Goal: Task Accomplishment & Management: Manage account settings

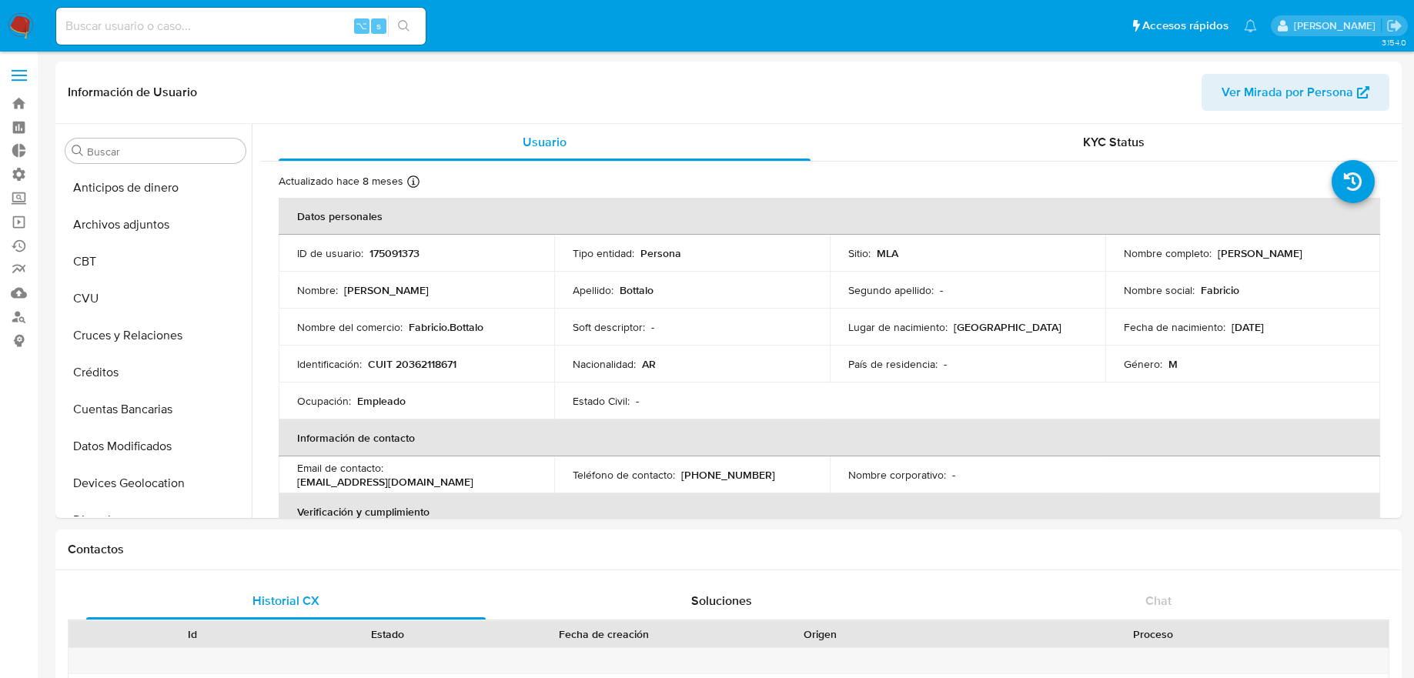
select select "10"
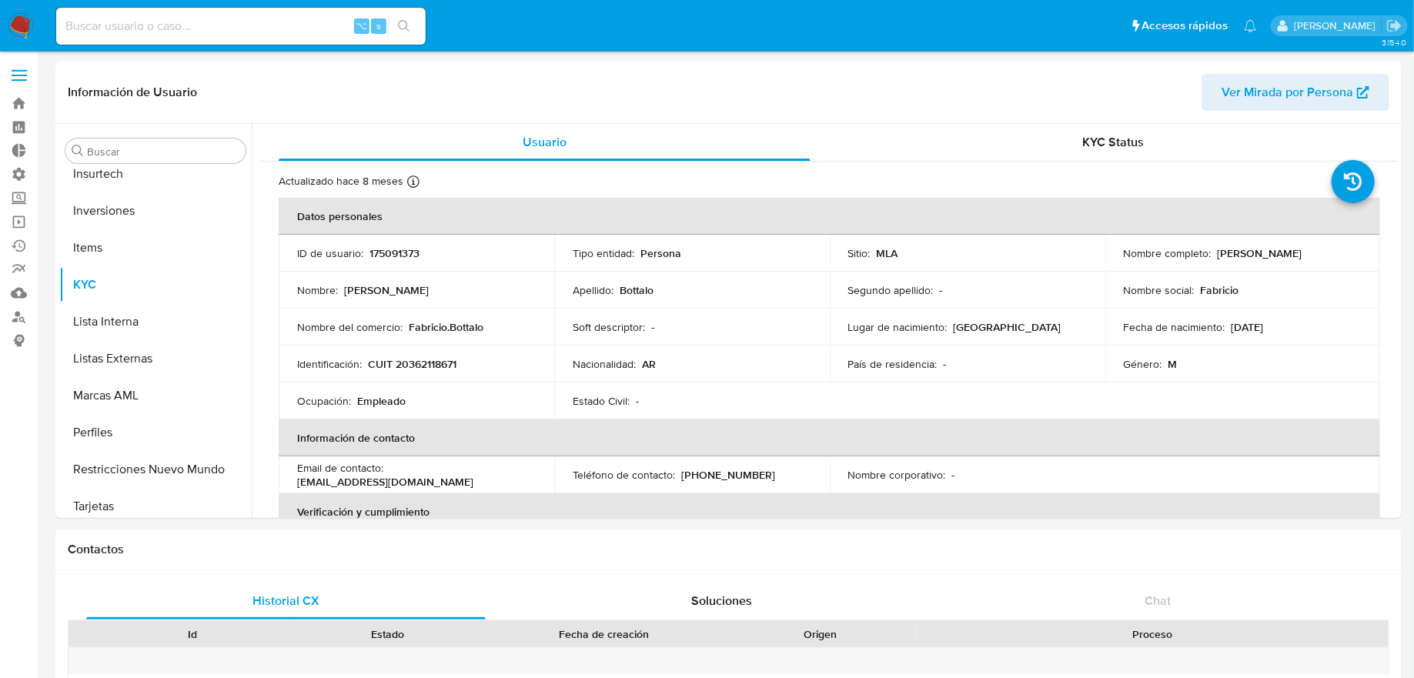
scroll to position [723, 0]
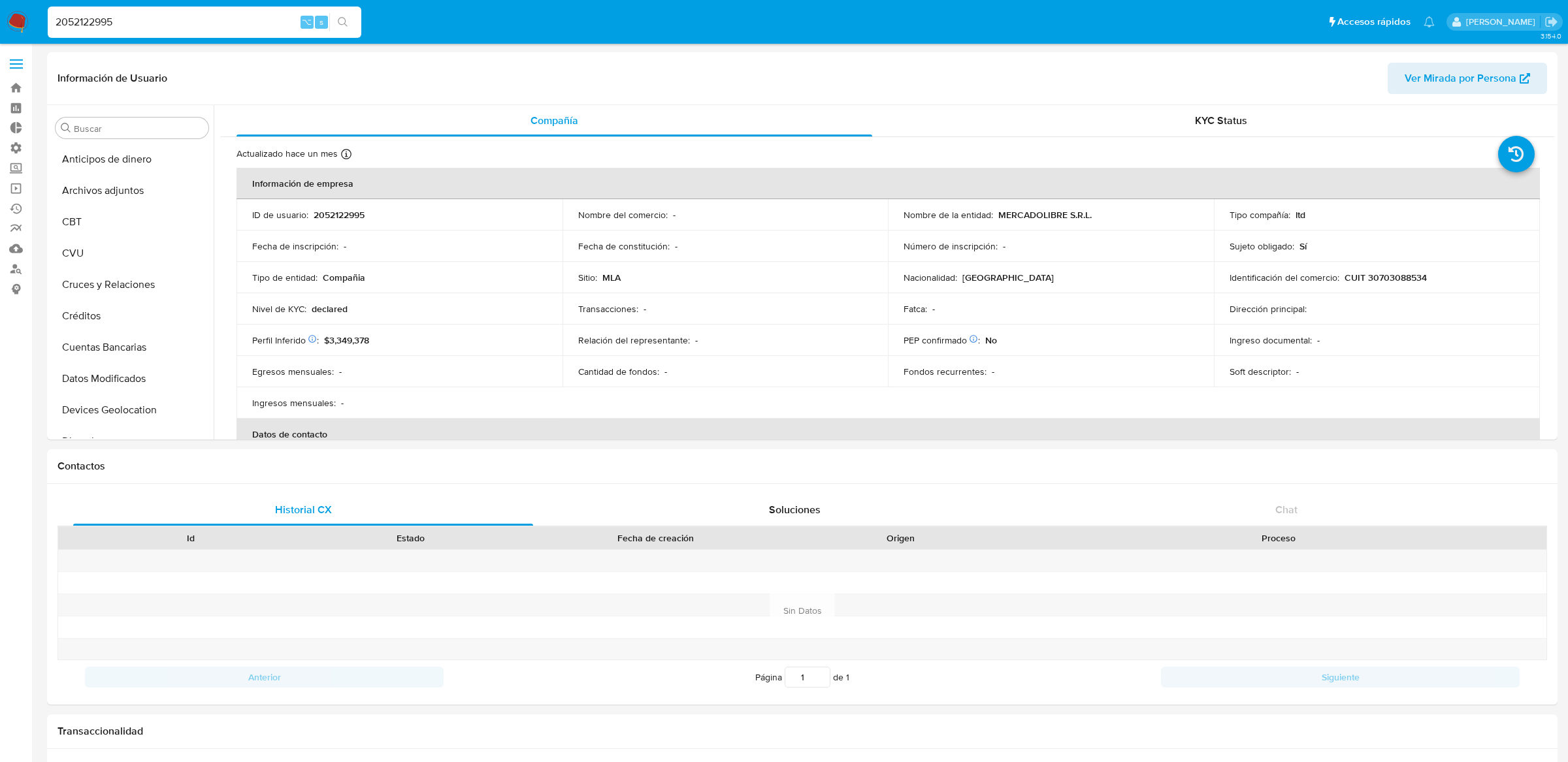
select select "10"
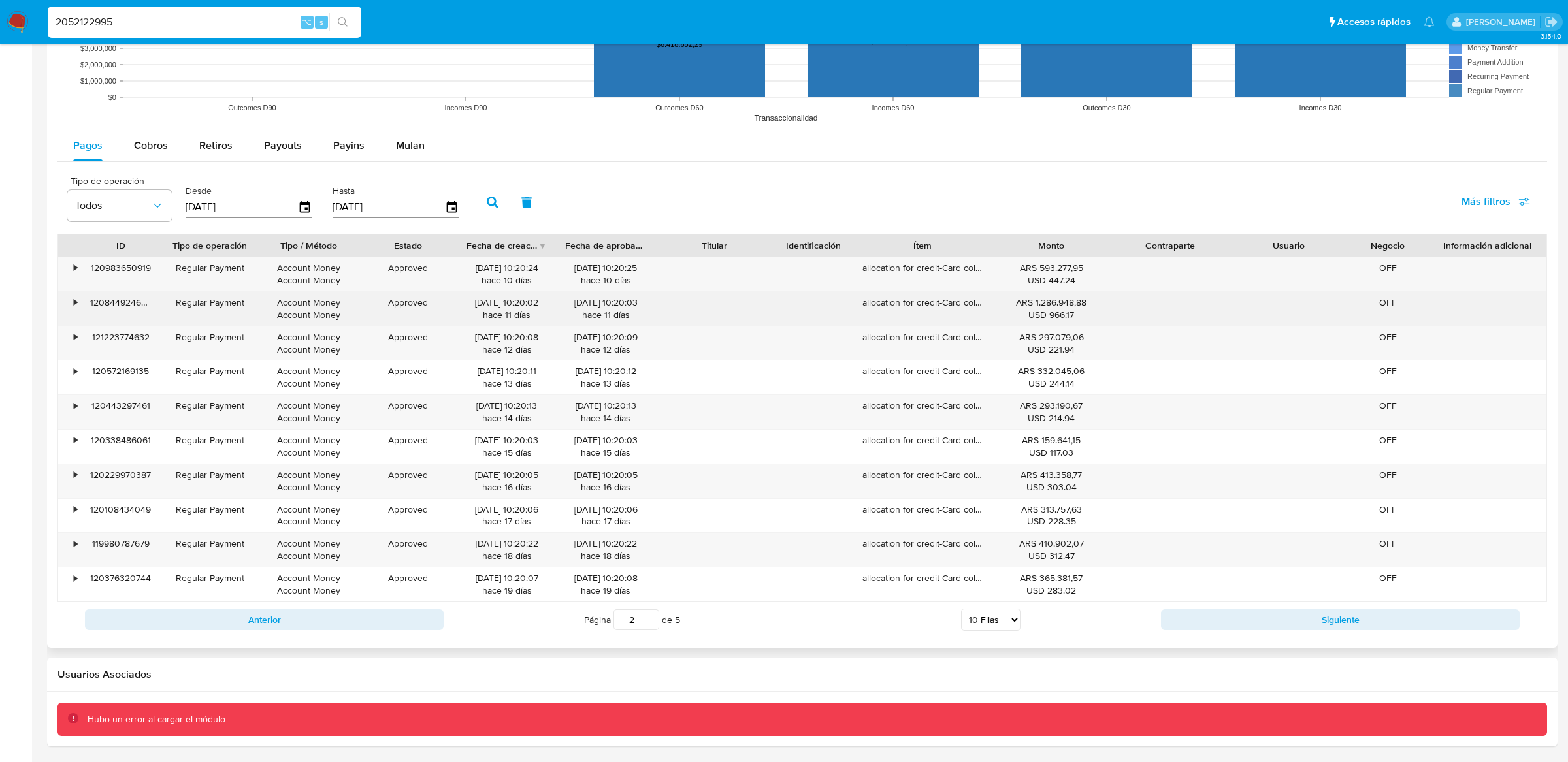
scroll to position [1154, 0]
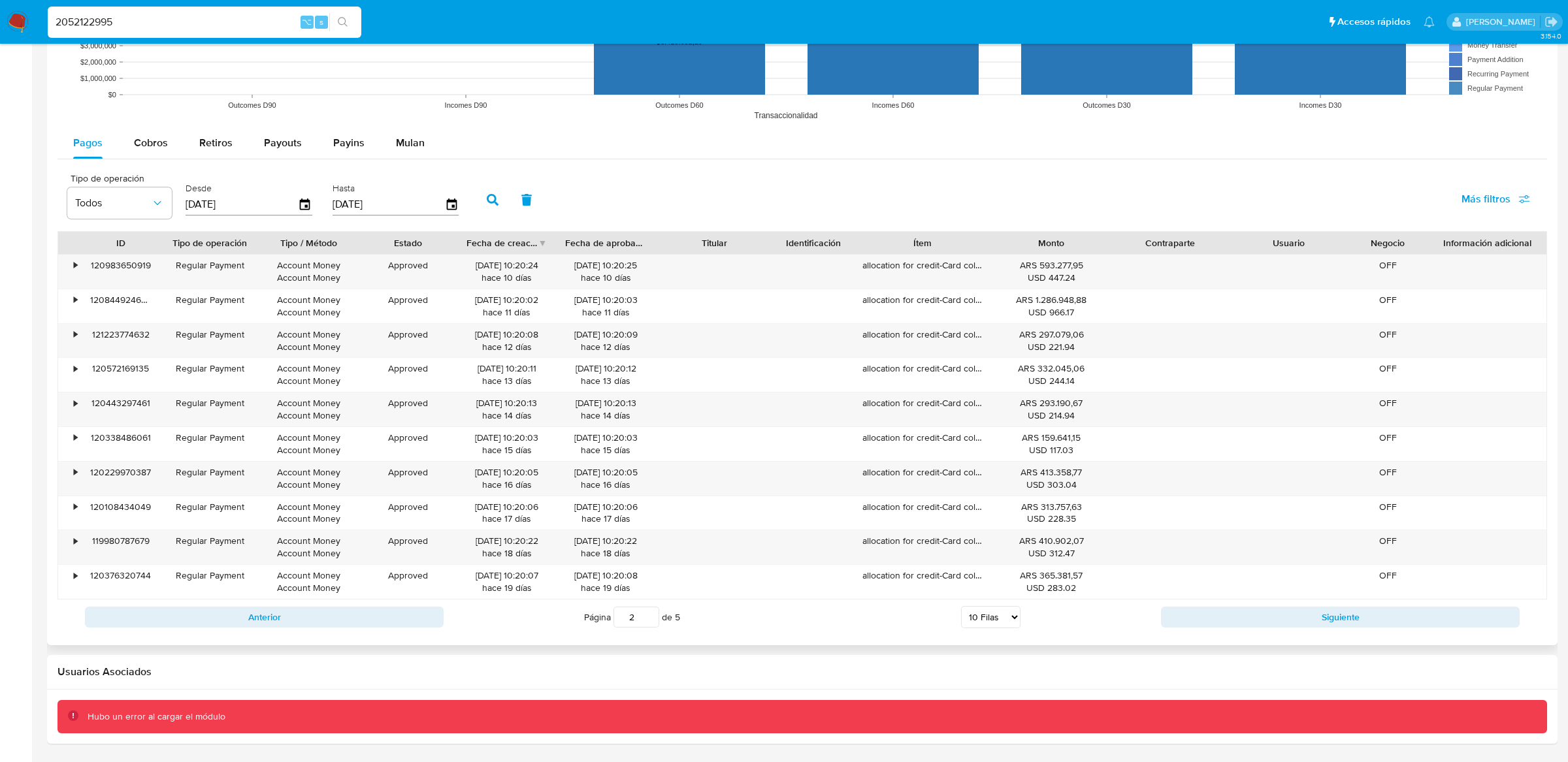
click at [1172, 602] on div "Anterior Página 2 de 5 5 [PERSON_NAME] 10 [PERSON_NAME] 20 [PERSON_NAME] 25 [PE…" at bounding box center [802, 617] width 1490 height 36
click at [1174, 611] on button "Siguiente" at bounding box center [1340, 617] width 359 height 21
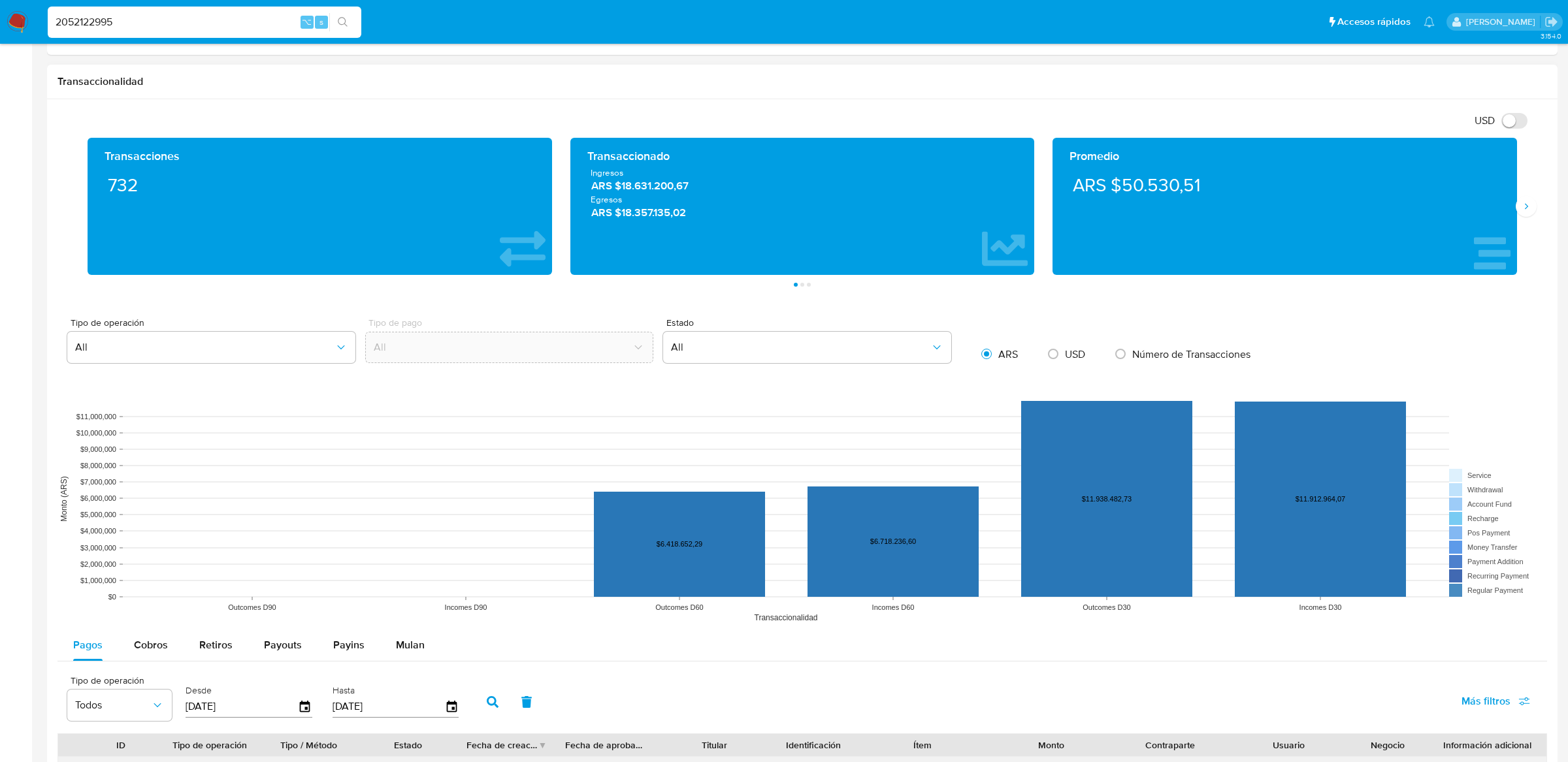
scroll to position [0, 0]
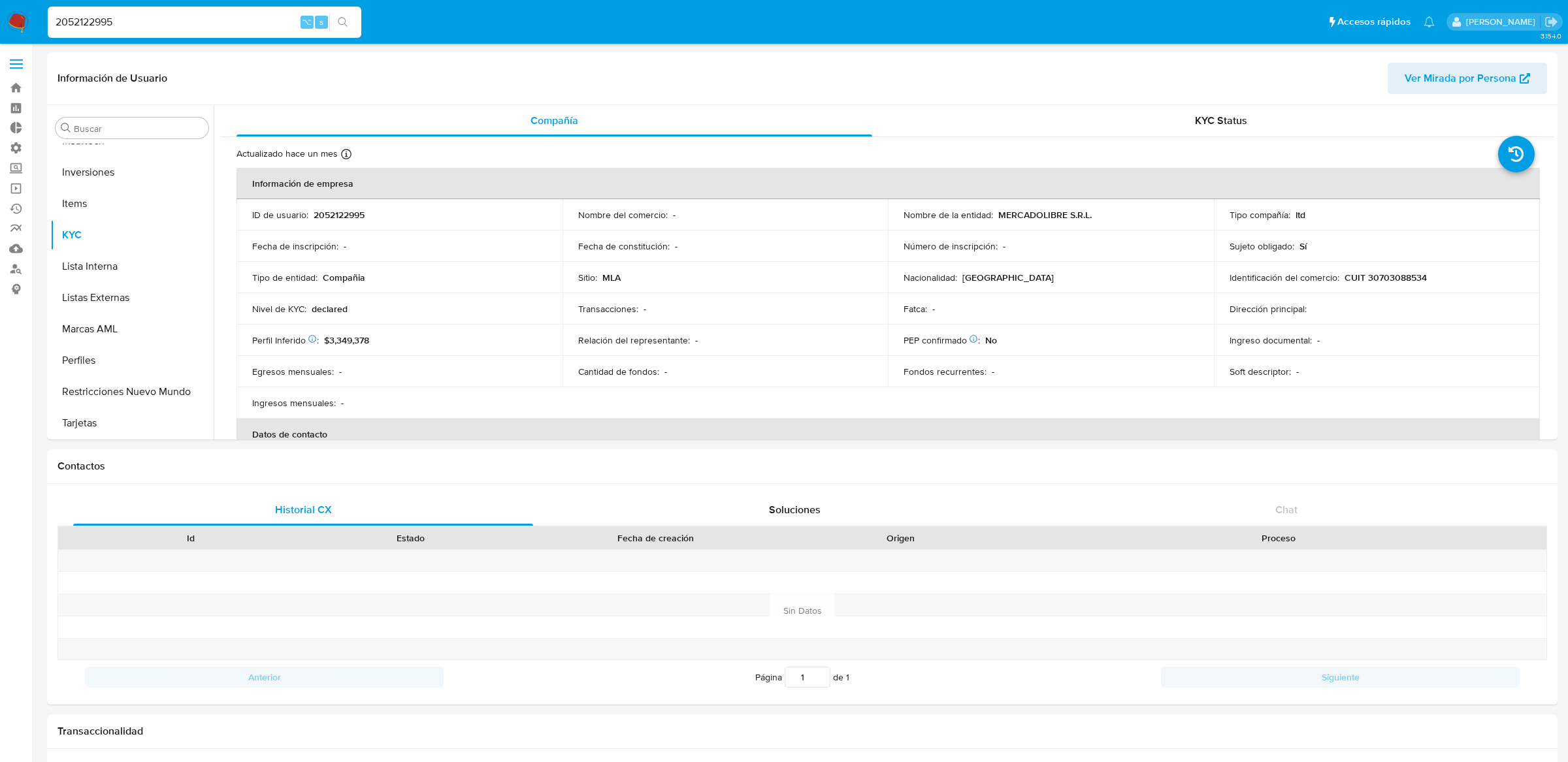
click at [30, 68] on label at bounding box center [16, 64] width 32 height 27
click at [0, 0] on input "checkbox" at bounding box center [0, 0] width 0 height 0
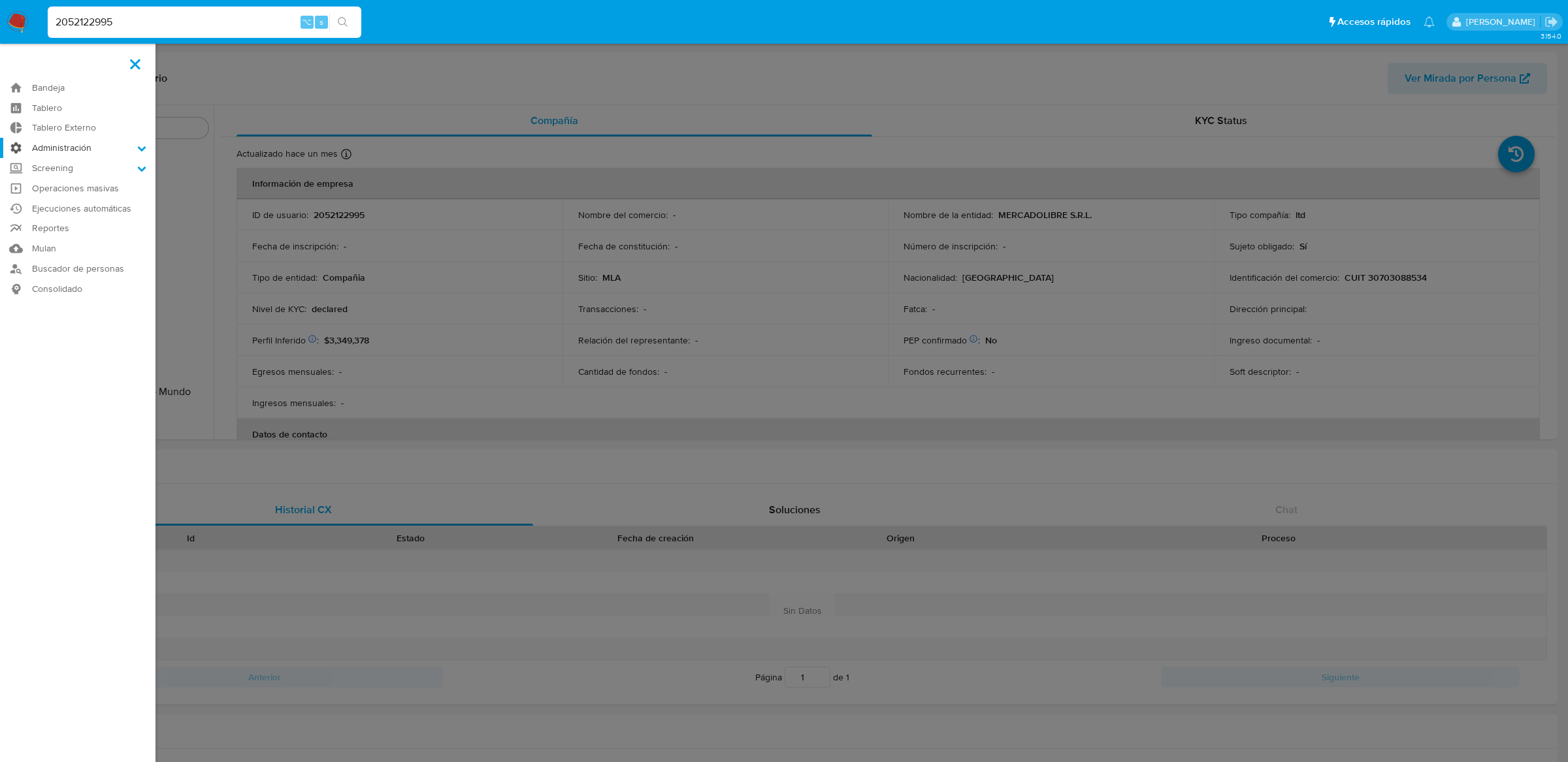
click at [84, 141] on label "Administración" at bounding box center [77, 148] width 155 height 20
click at [0, 0] on input "Administración" at bounding box center [0, 0] width 0 height 0
click at [90, 169] on link "Reglas" at bounding box center [77, 165] width 155 height 16
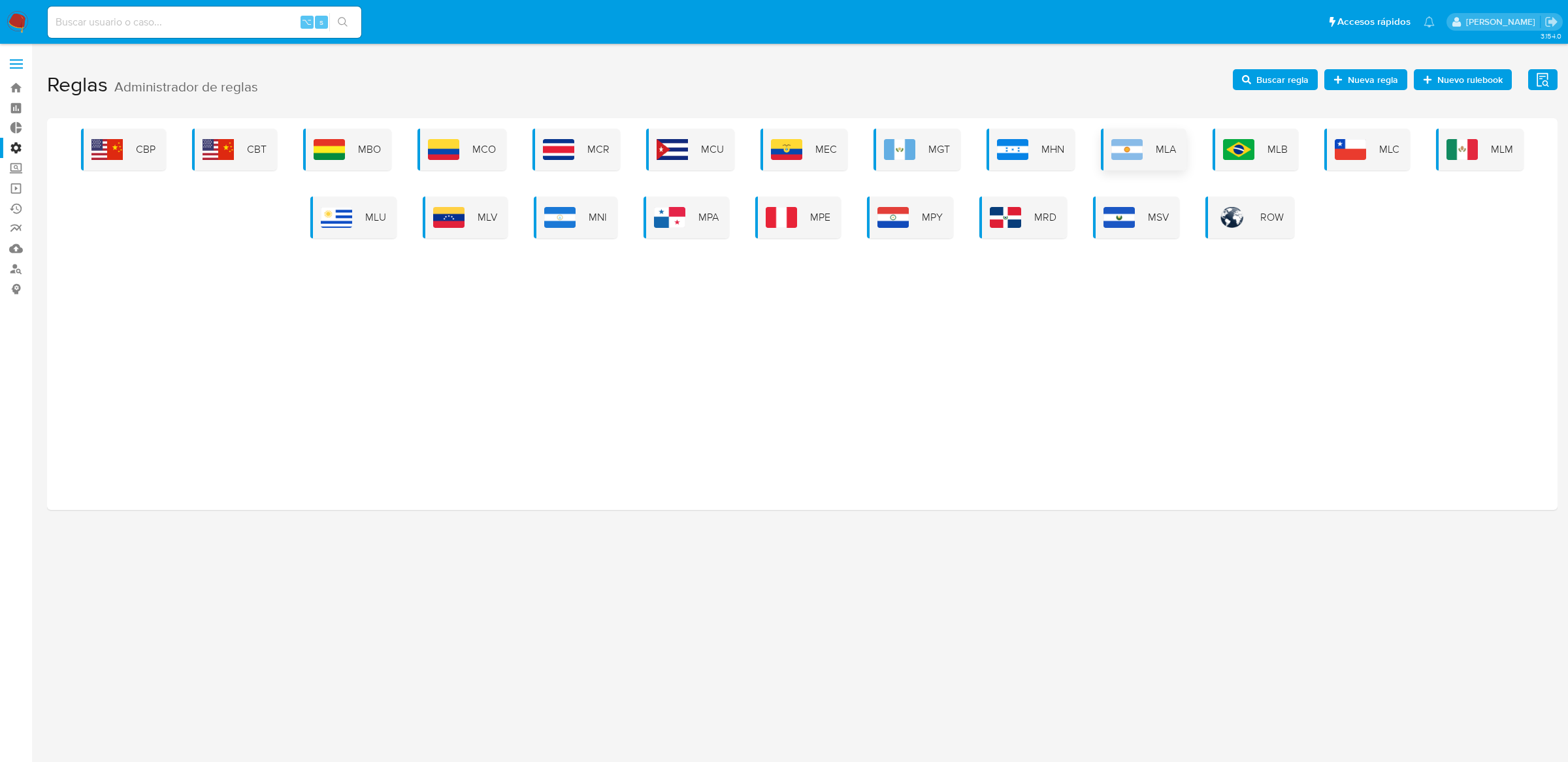
click at [1130, 154] on img at bounding box center [1127, 149] width 31 height 21
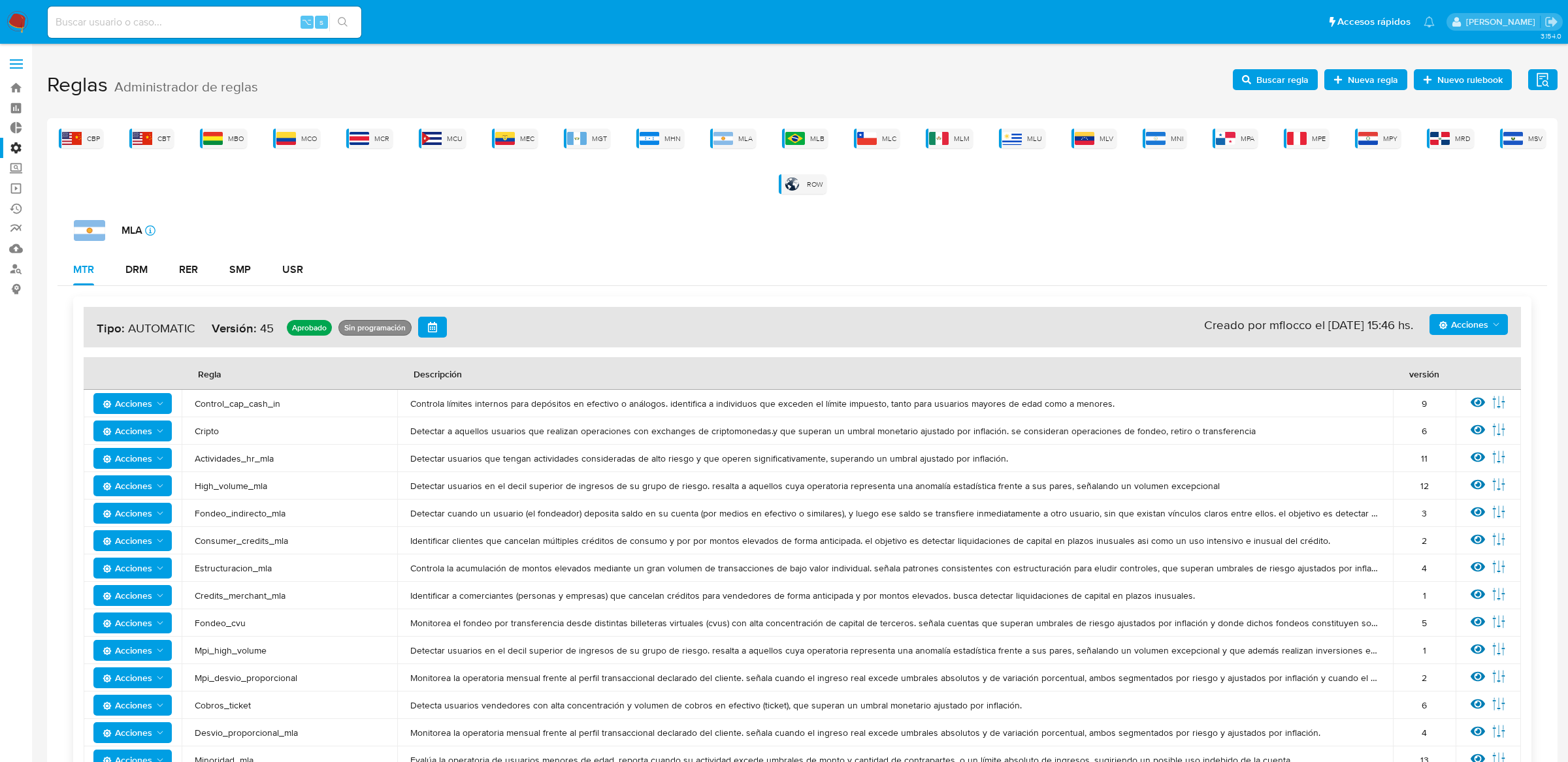
click at [132, 479] on span "Acciones" at bounding box center [127, 485] width 49 height 21
click at [264, 500] on td "Fondeo_indirecto_mla" at bounding box center [289, 513] width 216 height 27
click at [1467, 479] on td "Ver regla Editar parámetros" at bounding box center [1488, 485] width 65 height 27
click at [1475, 481] on icon at bounding box center [1477, 485] width 14 height 14
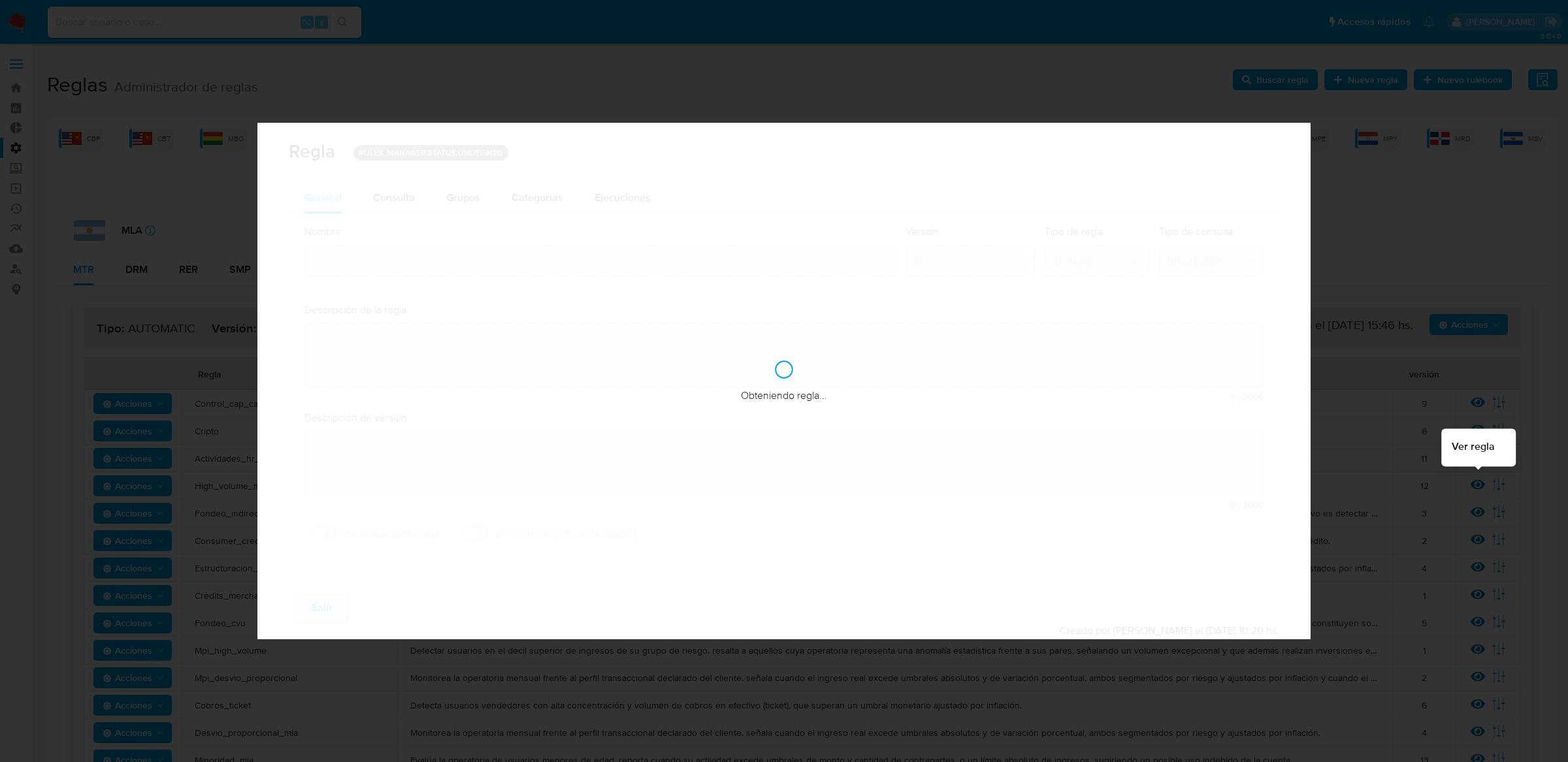
type input "High_volume_mla"
type textarea "Detectar usuarios en el decil superior de ingresos de su grupo de riesgo. resal…"
type textarea "Distingue usuarios en el decil superior de ingresos de su grupo de riesgo. resa…"
checkbox input "true"
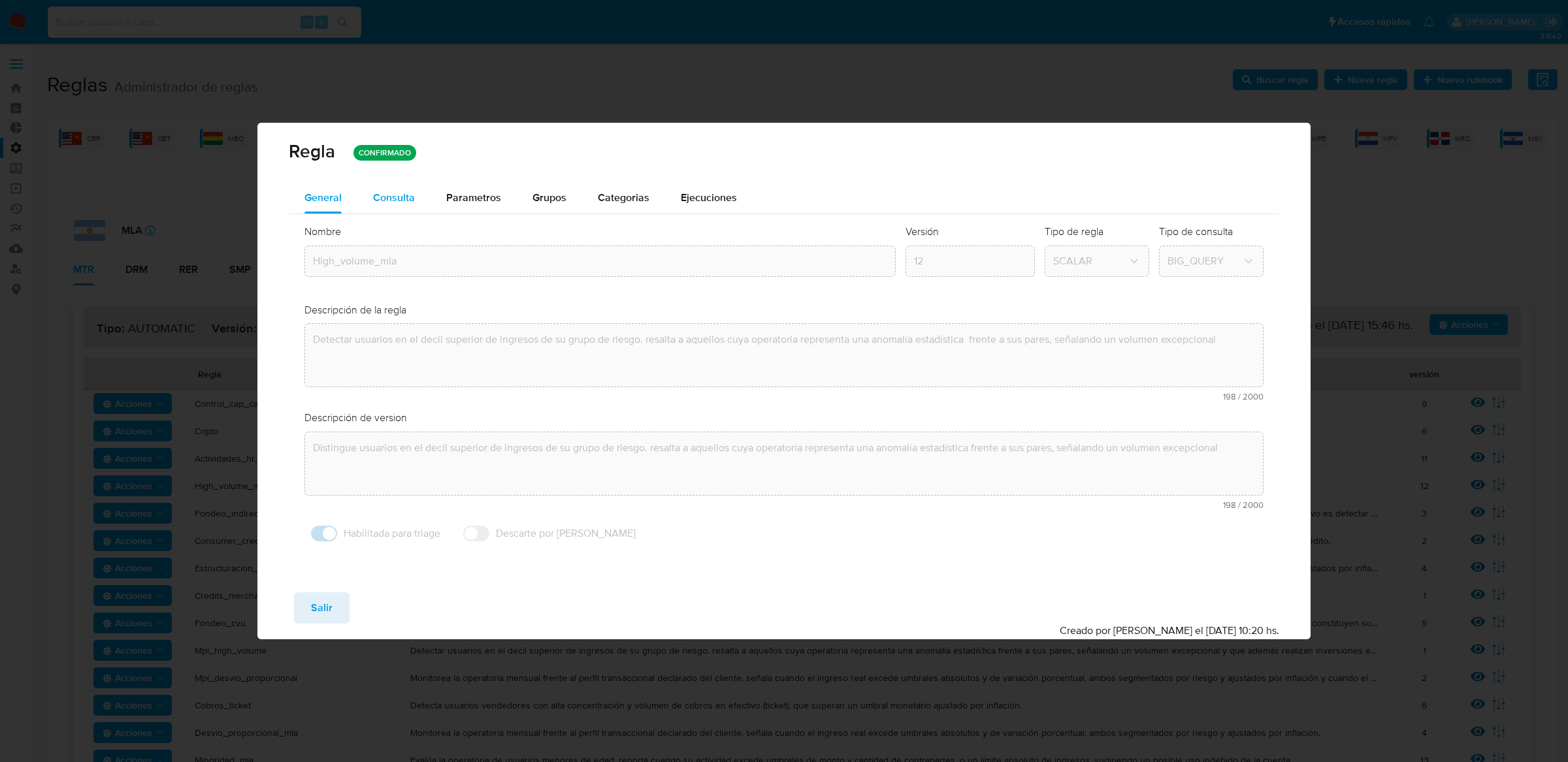
click at [411, 190] on span "Consulta" at bounding box center [393, 198] width 42 height 15
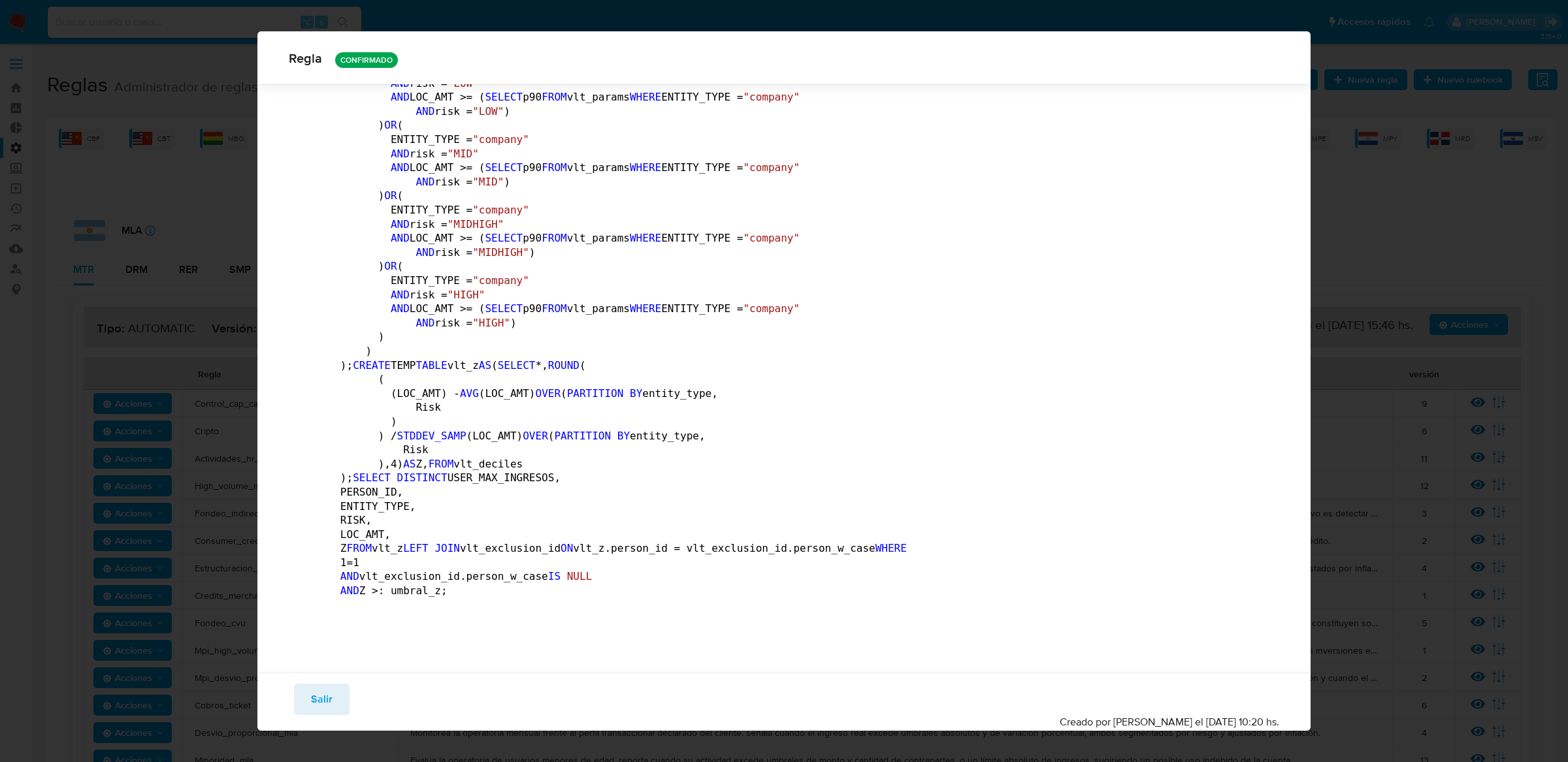
scroll to position [5130, 0]
click at [334, 703] on button "Salir" at bounding box center [321, 699] width 55 height 31
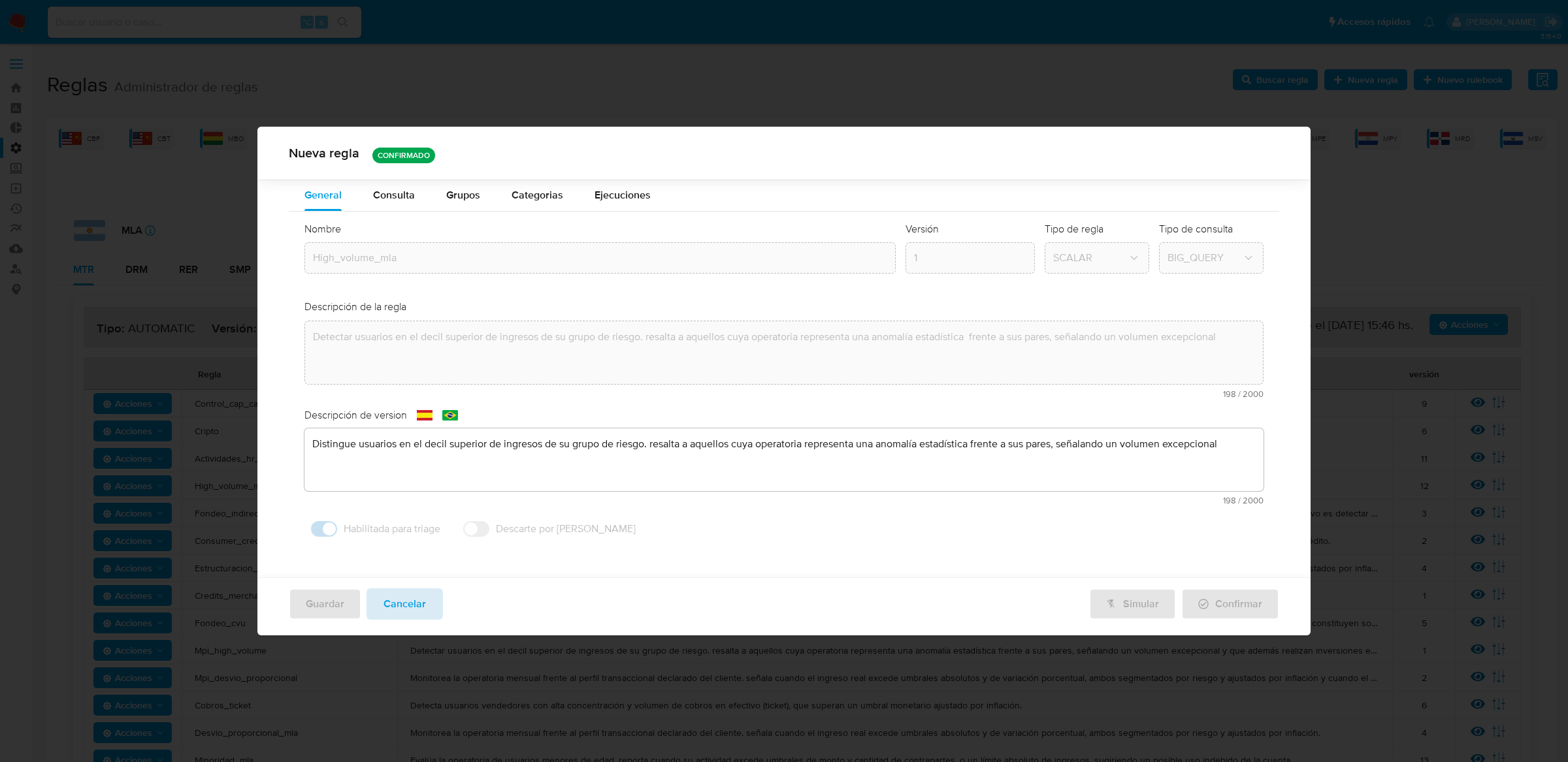
scroll to position [0, 0]
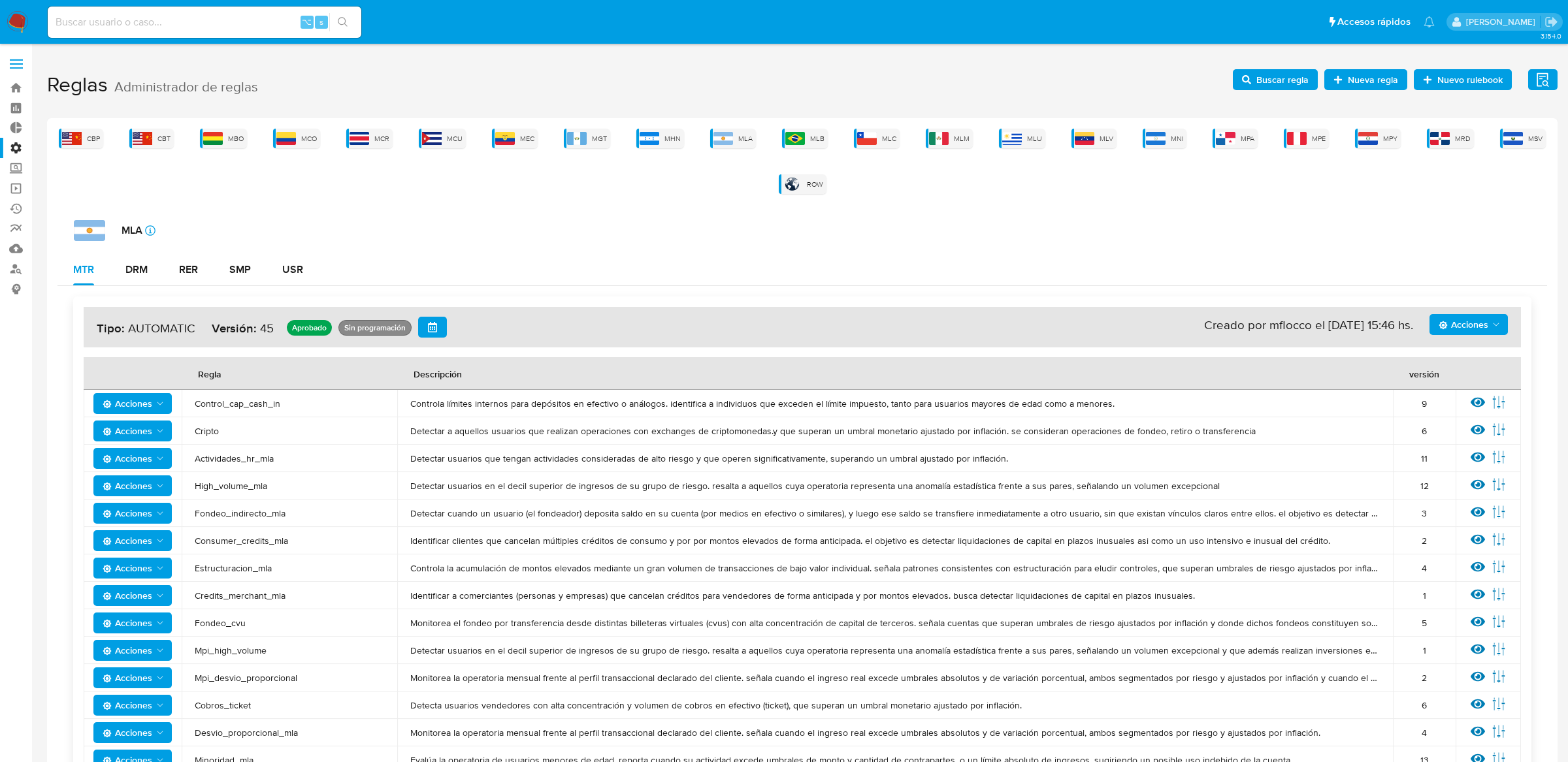
click at [348, 655] on span "Mpi_high_volume" at bounding box center [289, 651] width 189 height 12
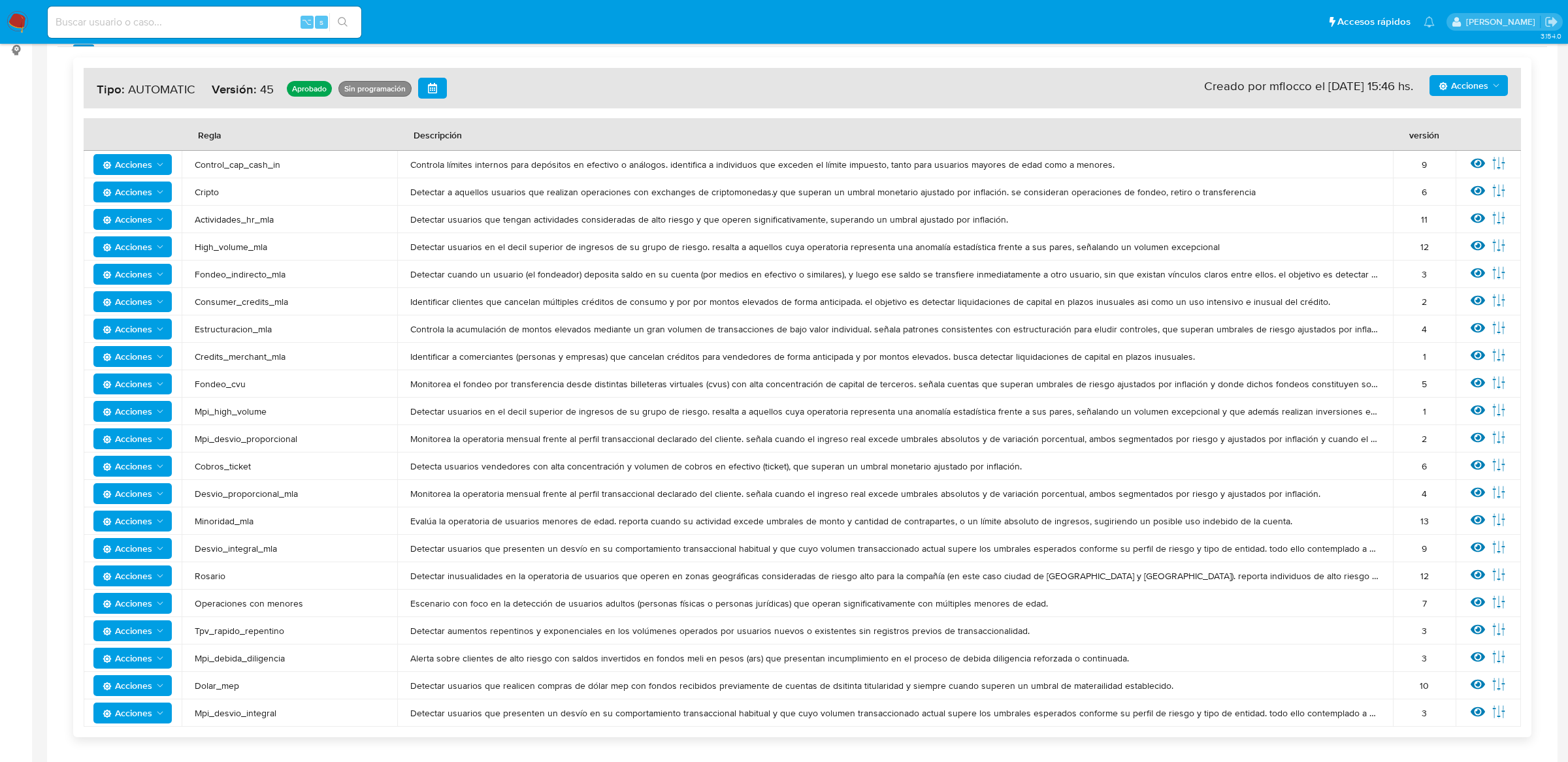
scroll to position [269, 0]
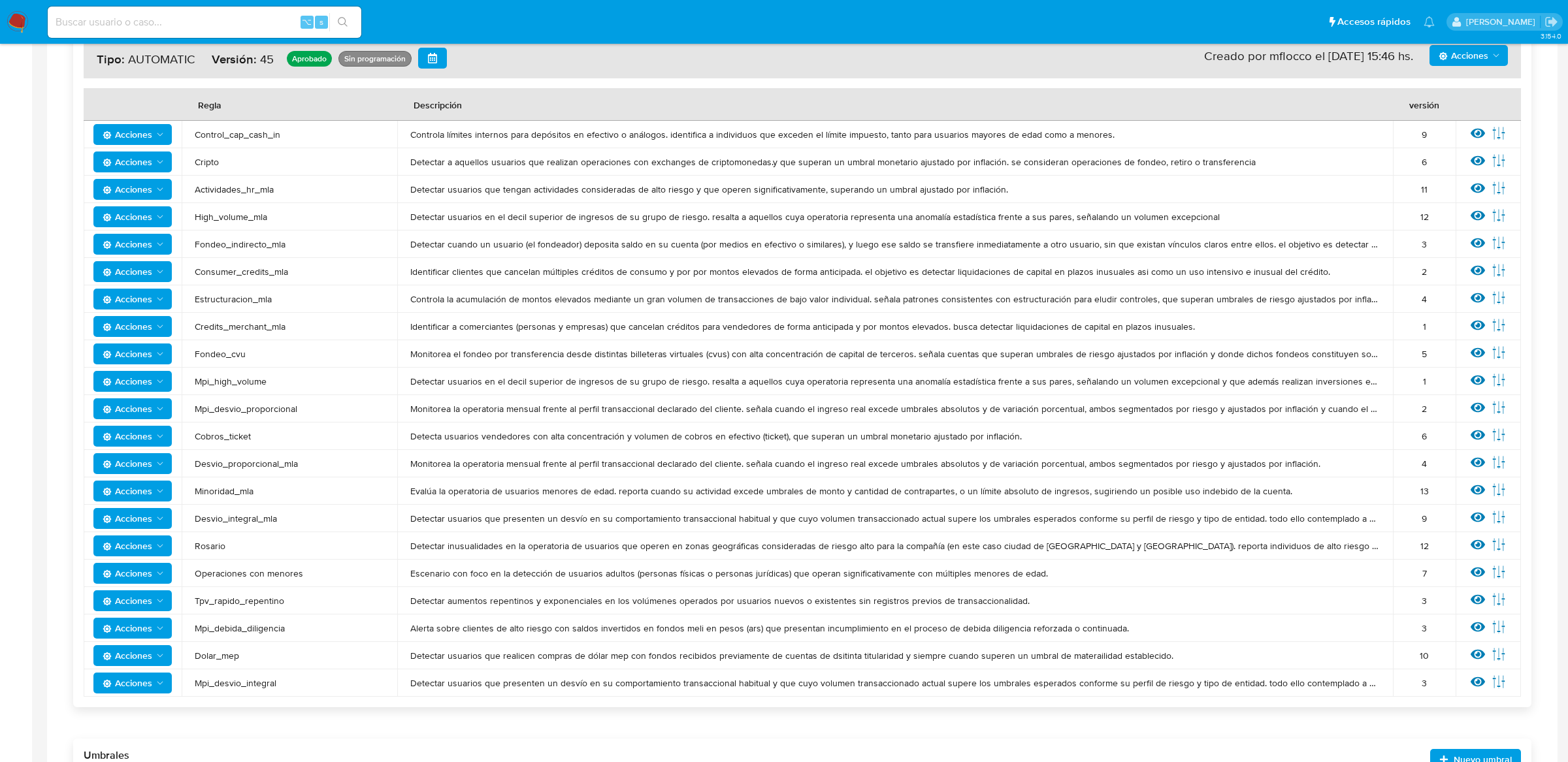
click at [449, 630] on span "Alerta sobre clientes de alto riesgo con saldos invertidos en fondos meli en pe…" at bounding box center [895, 628] width 969 height 12
click at [1473, 510] on icon at bounding box center [1477, 517] width 14 height 14
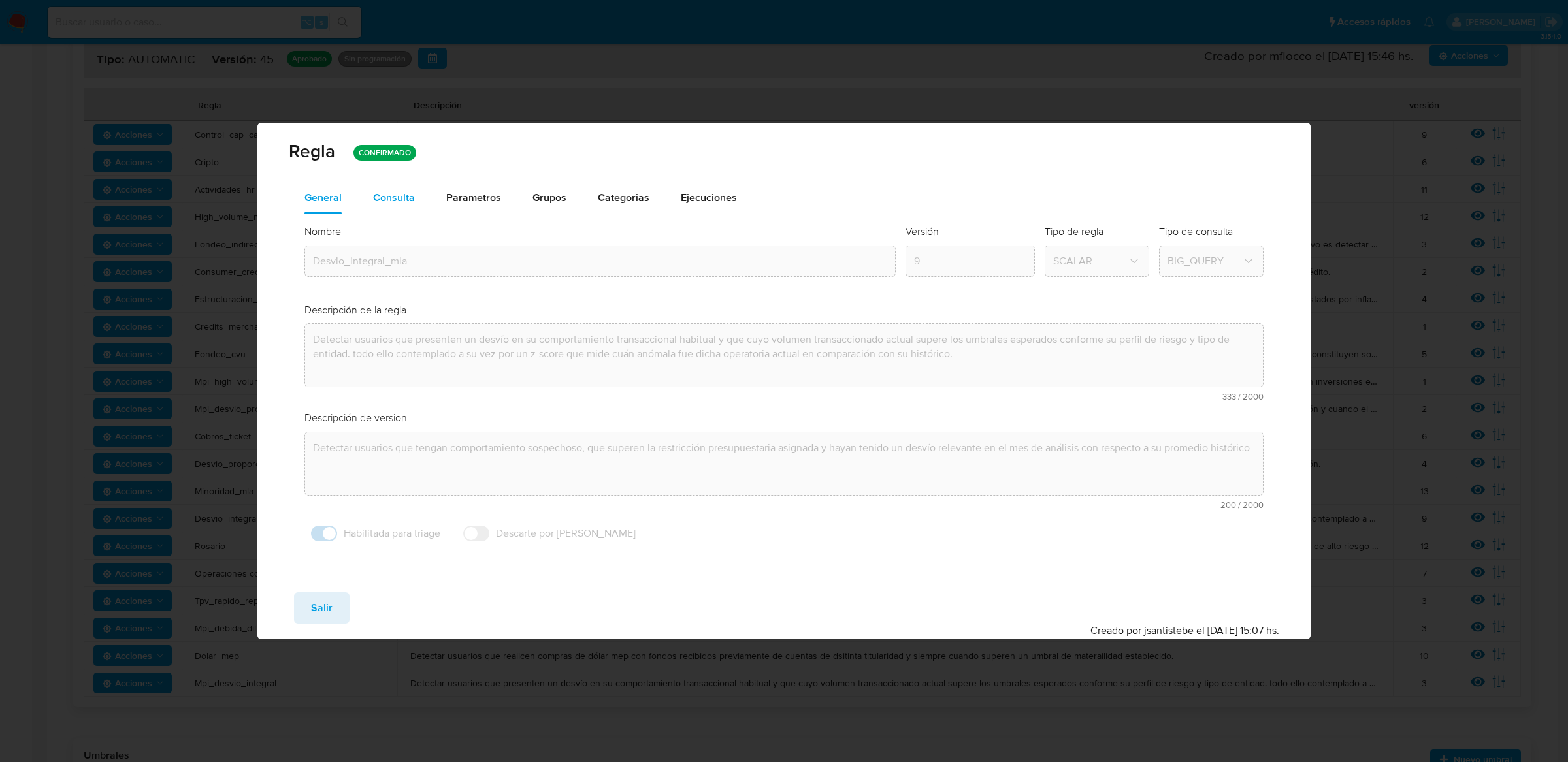
click at [404, 200] on span "Consulta" at bounding box center [393, 198] width 42 height 15
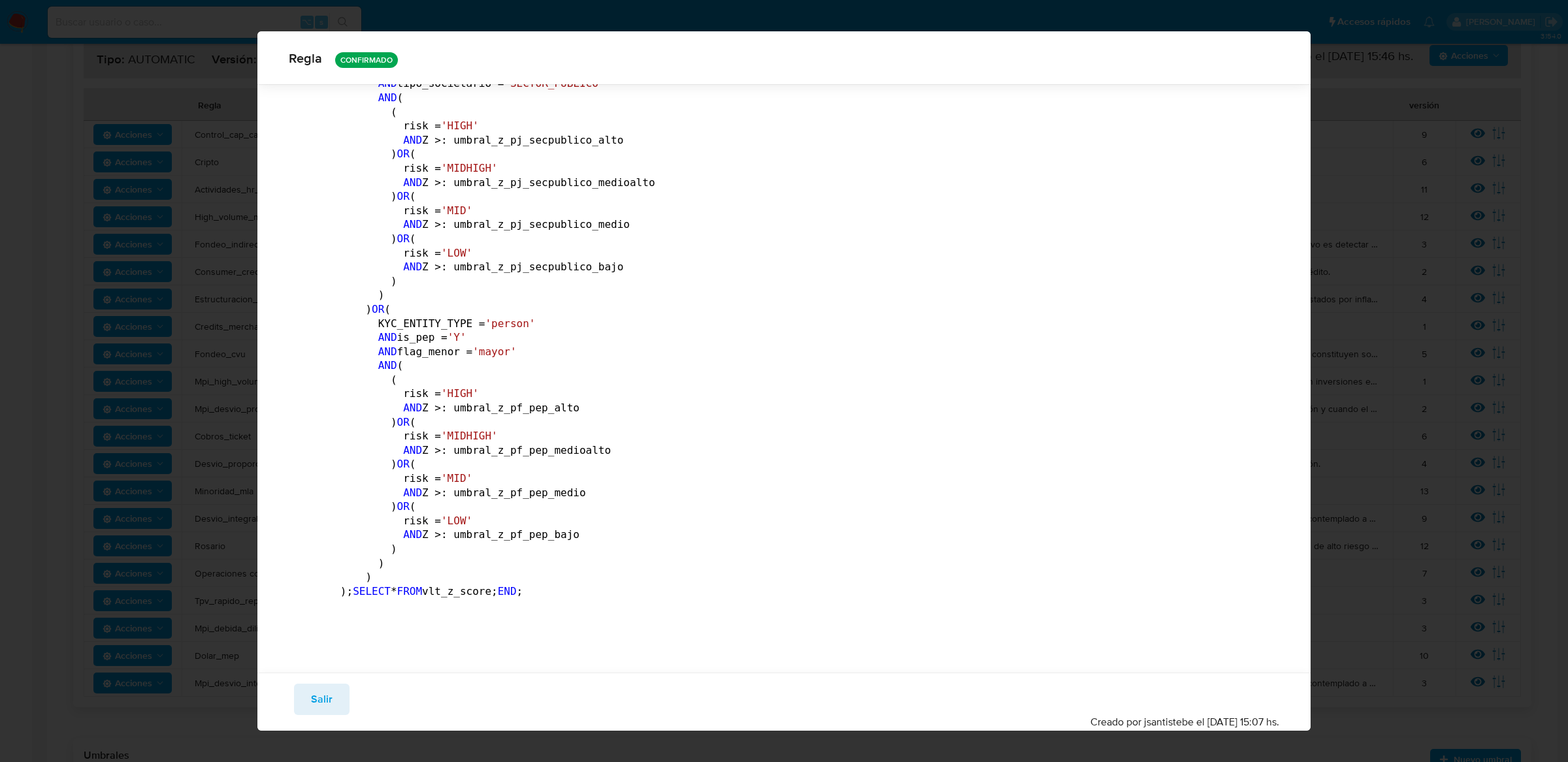
scroll to position [7879, 0]
click at [1367, 42] on div "Regla CONFIRMADO General Consulta Parametros Grupos Categorias Ejecuciones BEGI…" at bounding box center [784, 381] width 1568 height 762
click at [351, 697] on div "Guardar Salir Simular Confirmar" at bounding box center [784, 699] width 991 height 31
click at [344, 697] on button "Salir" at bounding box center [321, 699] width 55 height 31
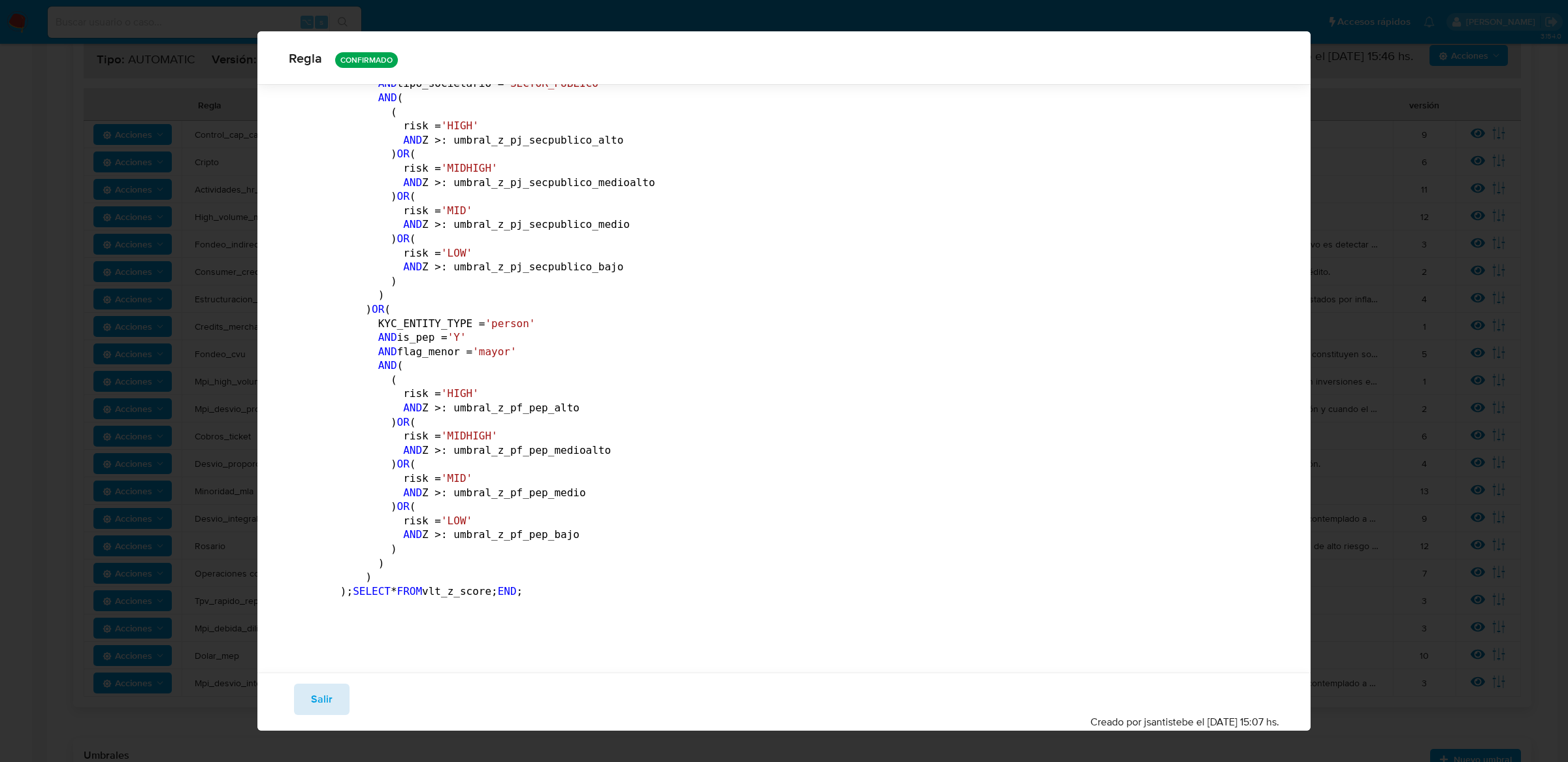
scroll to position [0, 0]
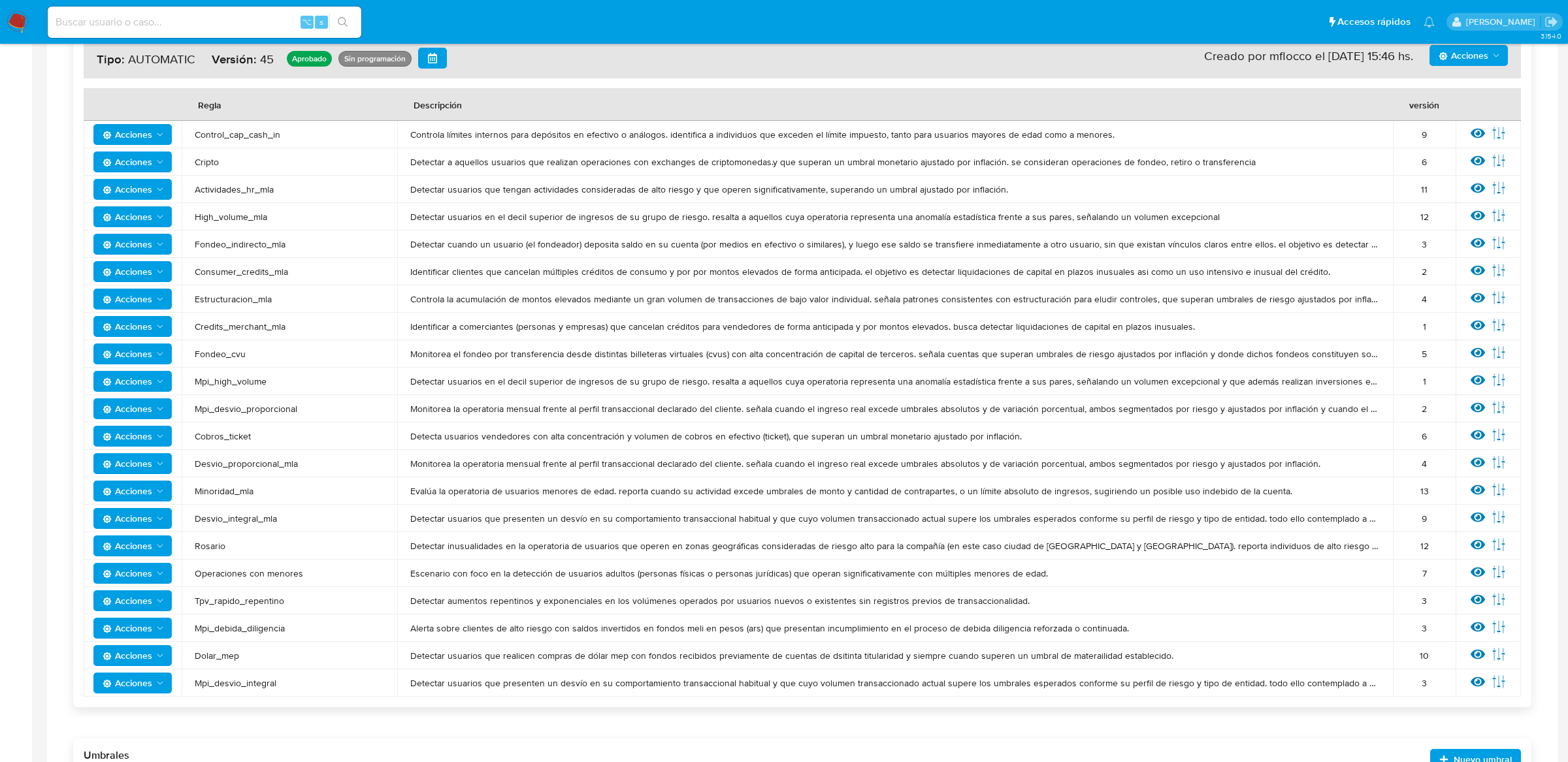
click at [235, 238] on span "Fondeo_indirecto_mla" at bounding box center [289, 244] width 189 height 12
click at [168, 141] on button "Acciones" at bounding box center [132, 134] width 78 height 21
click at [701, 262] on td "Identificar clientes que cancelan múltiples créditos de consumo y por por monto…" at bounding box center [895, 272] width 996 height 27
click at [1478, 138] on icon at bounding box center [1477, 133] width 14 height 14
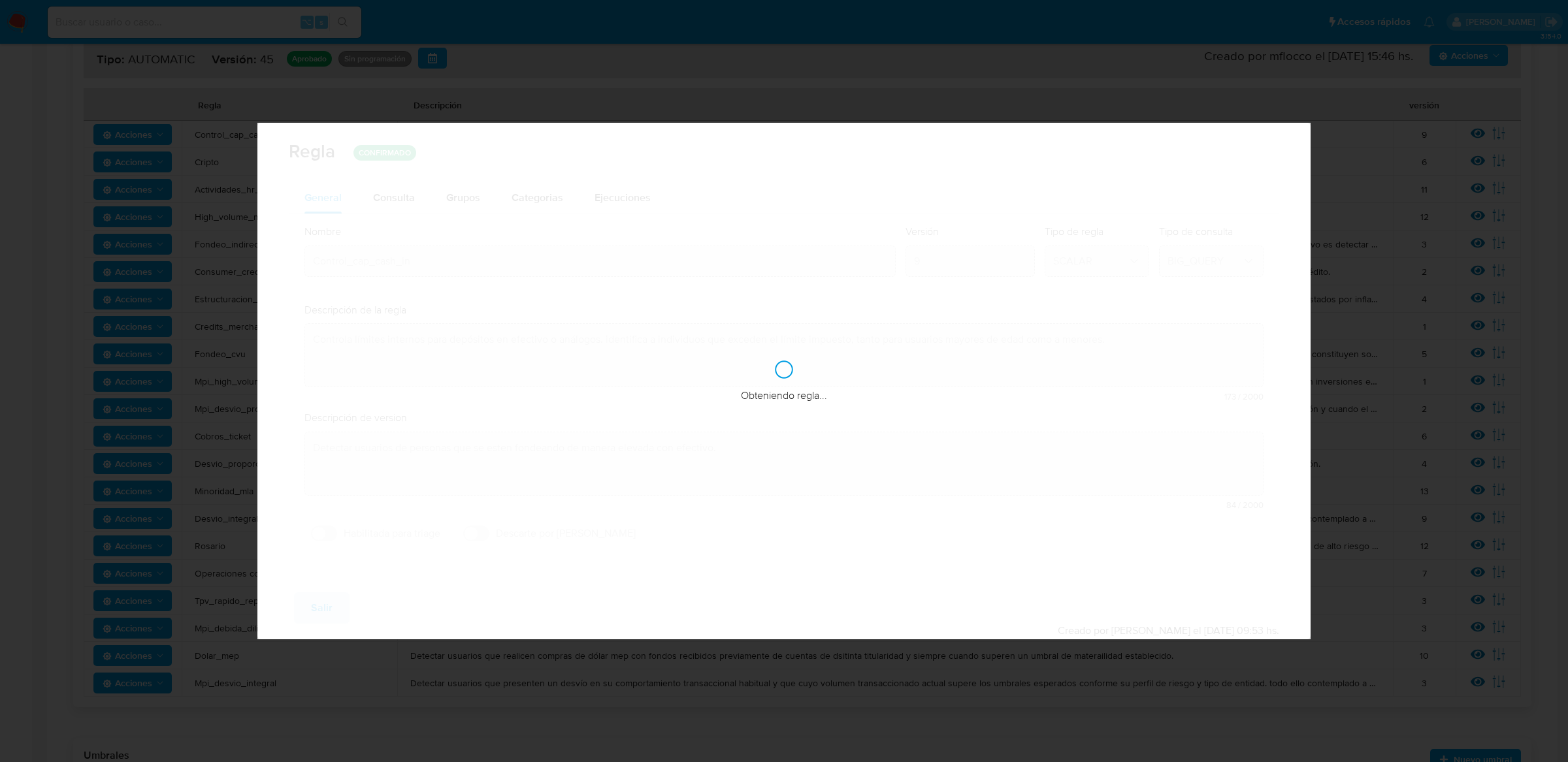
checkbox input "false"
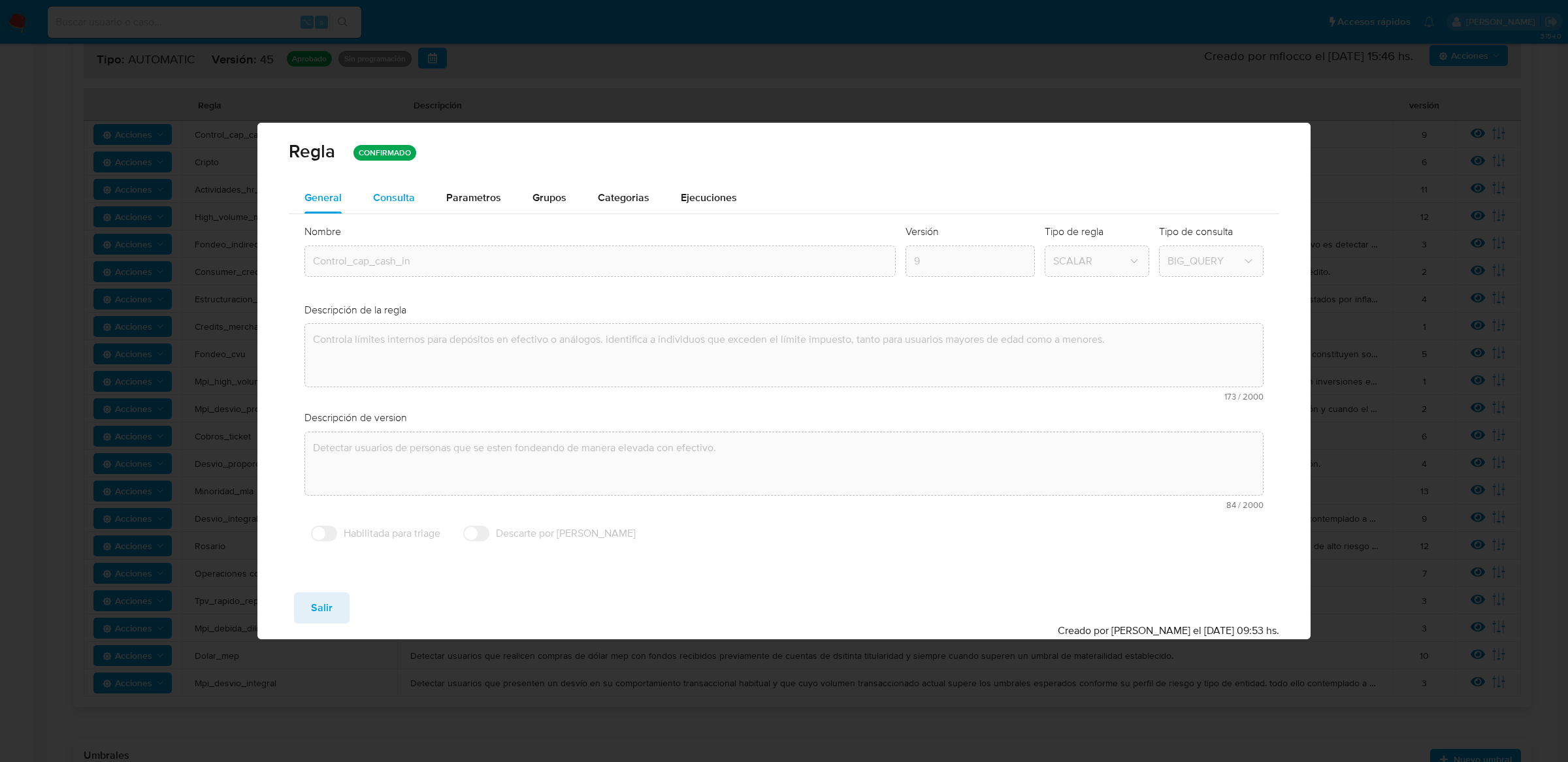
click at [407, 182] on div "Consulta" at bounding box center [393, 198] width 42 height 31
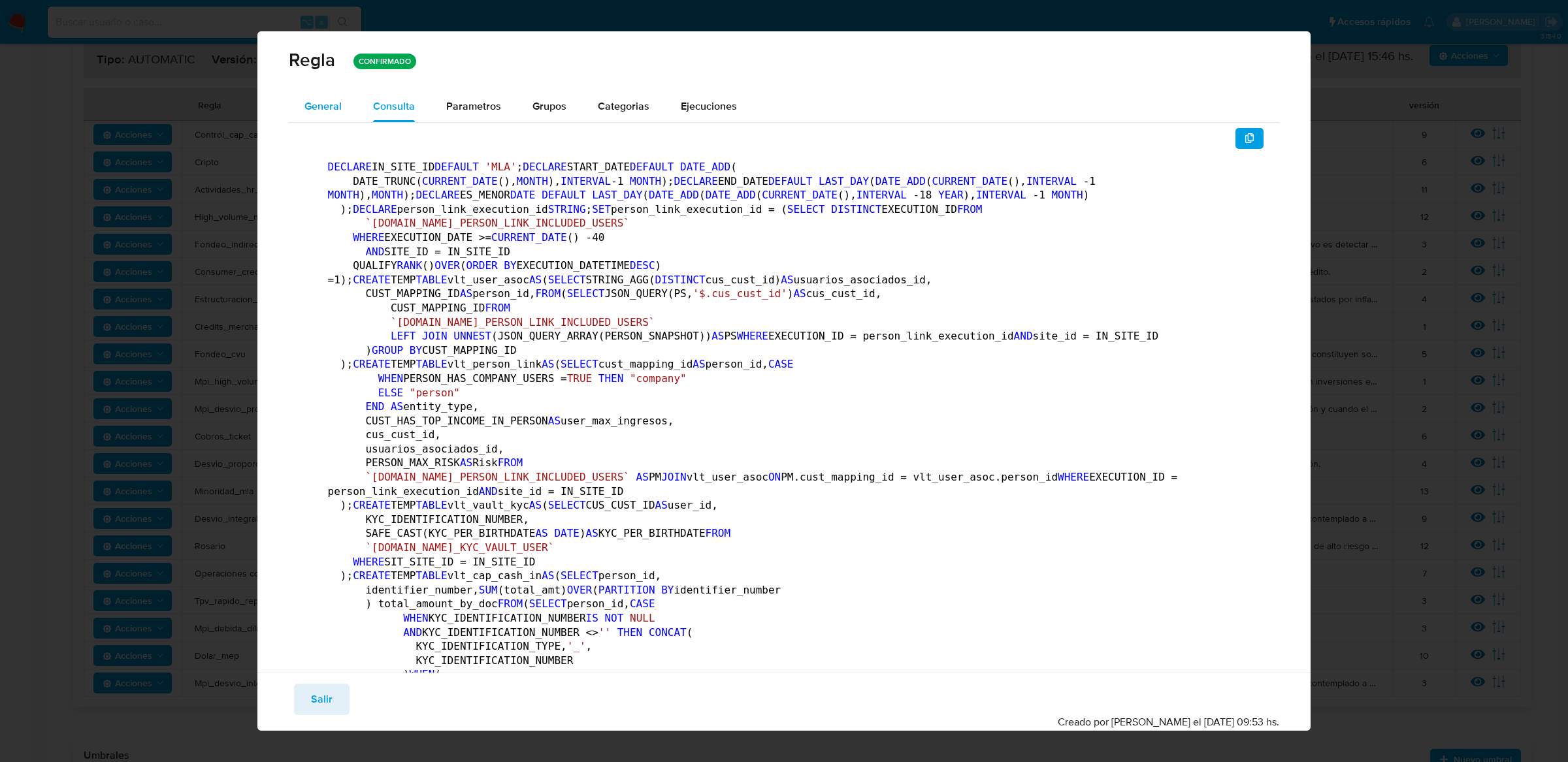
click at [345, 120] on button "General" at bounding box center [323, 106] width 69 height 31
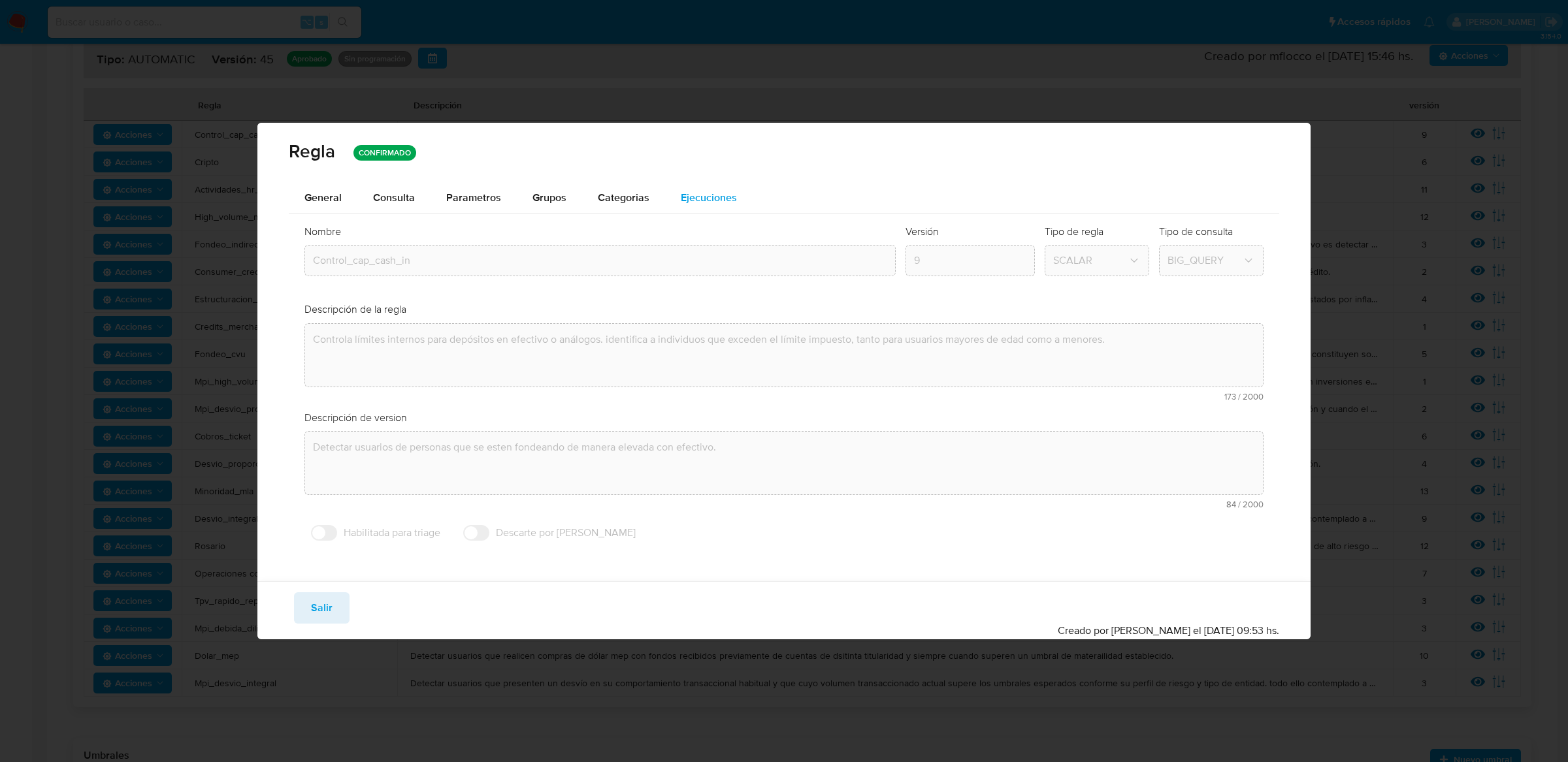
click at [673, 189] on button "Ejecuciones" at bounding box center [708, 198] width 87 height 31
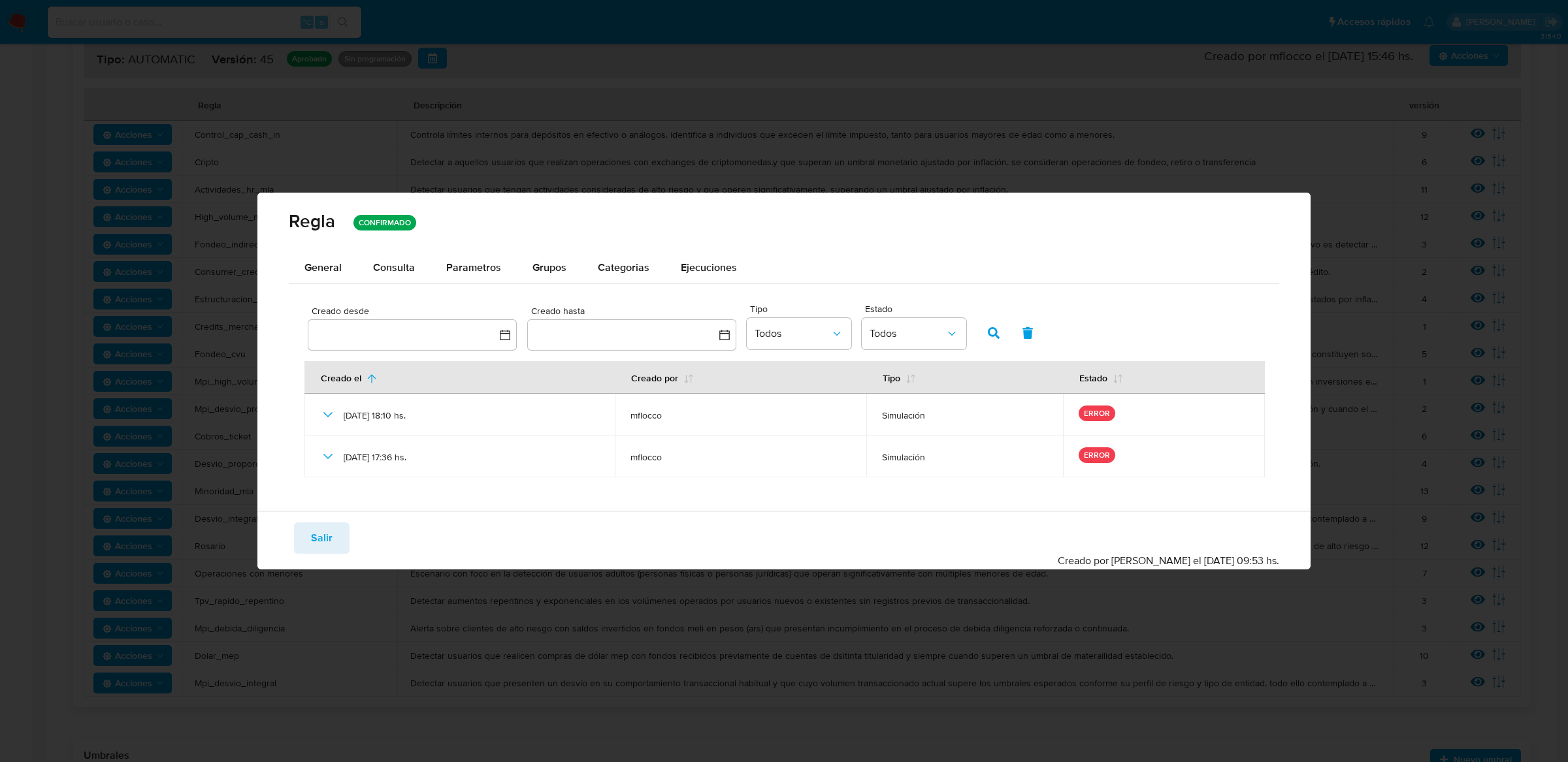
click at [304, 505] on div "General Consulta Parametros Grupos Categorias Ejecuciones Creado desde Creado h…" at bounding box center [784, 382] width 1054 height 260
click at [304, 523] on button "Salir" at bounding box center [321, 538] width 55 height 31
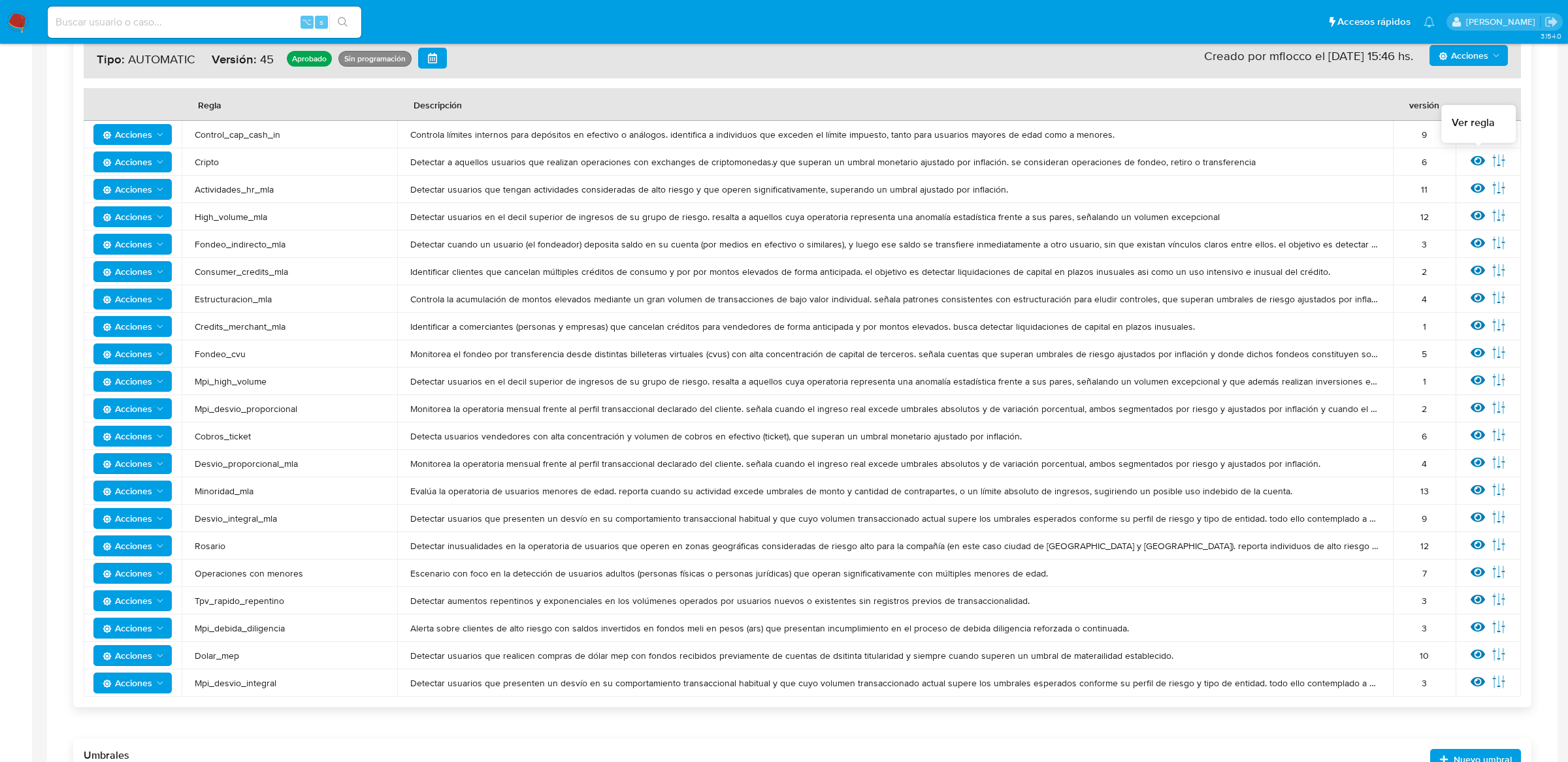
click at [1481, 165] on icon at bounding box center [1477, 160] width 14 height 14
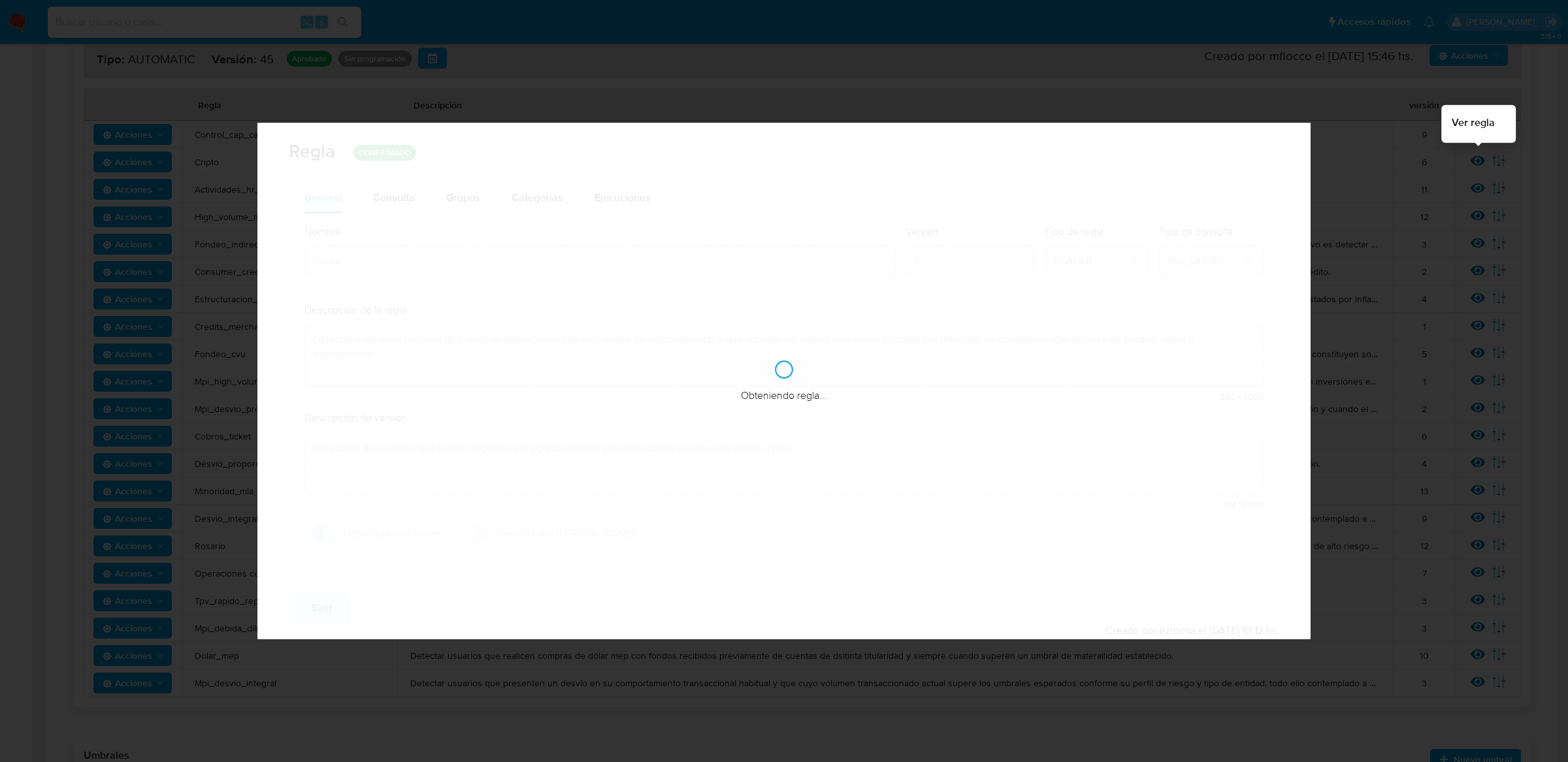
checkbox input "true"
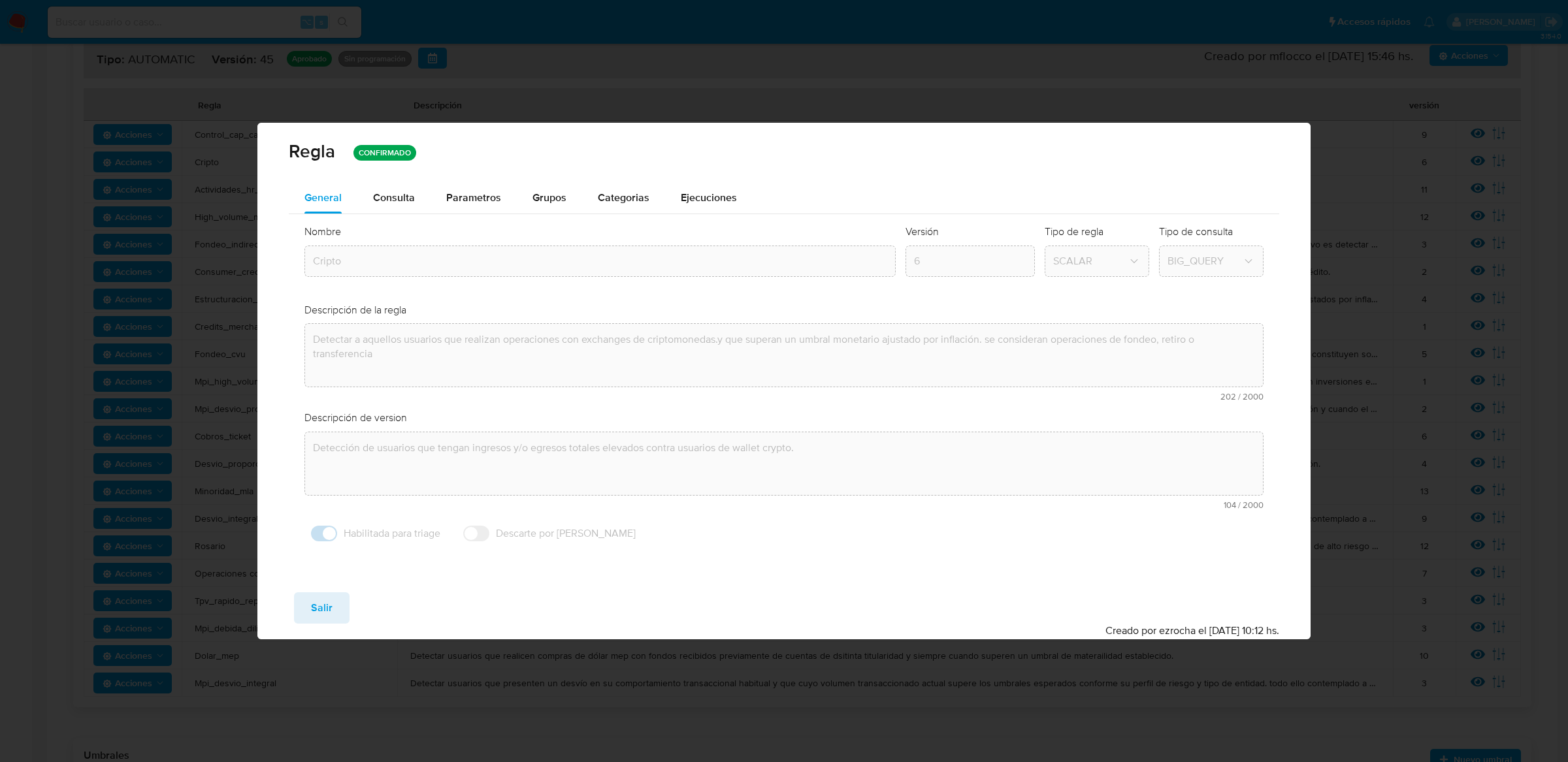
click at [745, 180] on div "Regla CONFIRMADO" at bounding box center [784, 153] width 1054 height 59
click at [730, 199] on span "Ejecuciones" at bounding box center [709, 198] width 56 height 15
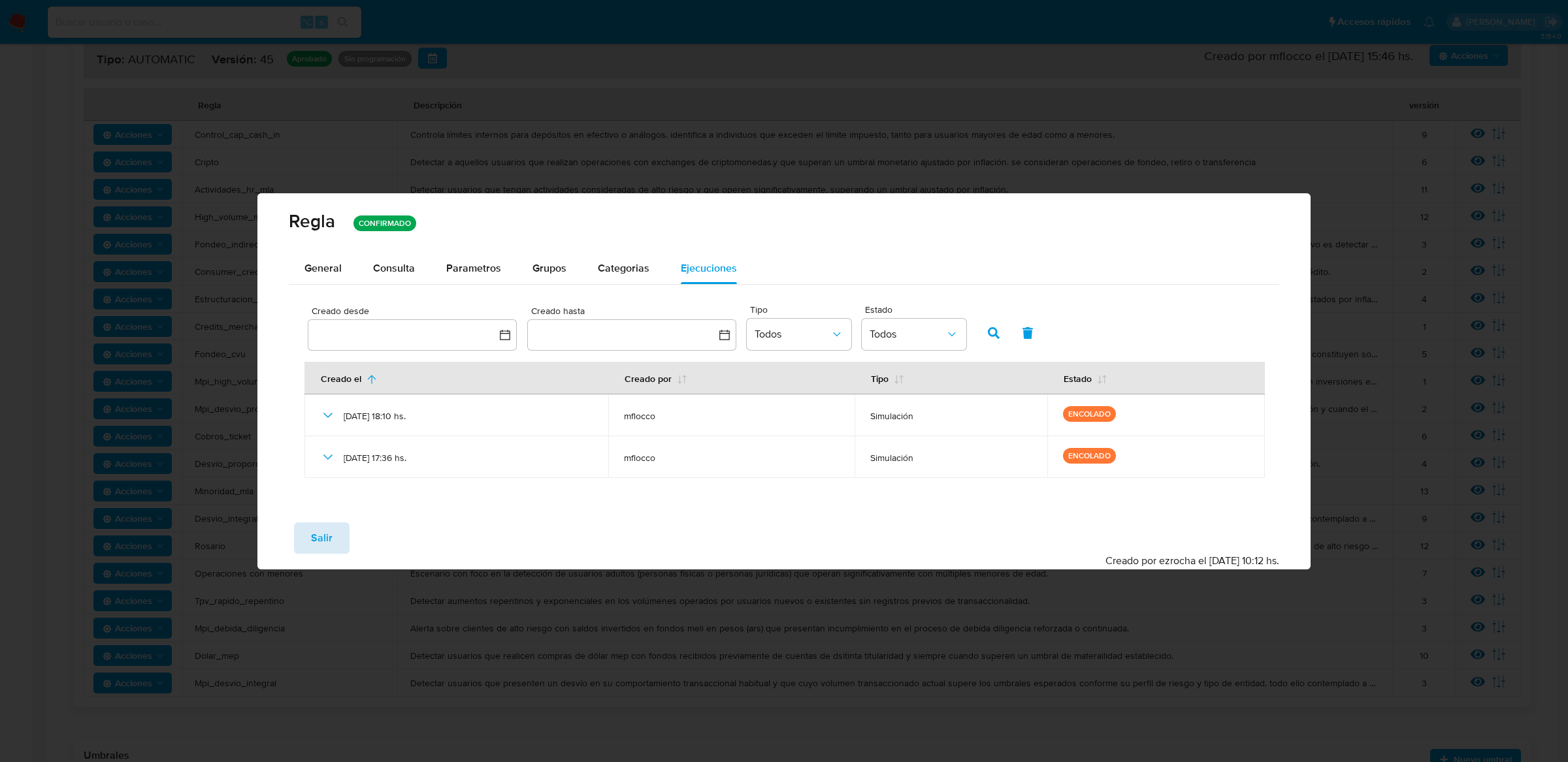
click at [343, 538] on button "Salir" at bounding box center [321, 538] width 55 height 31
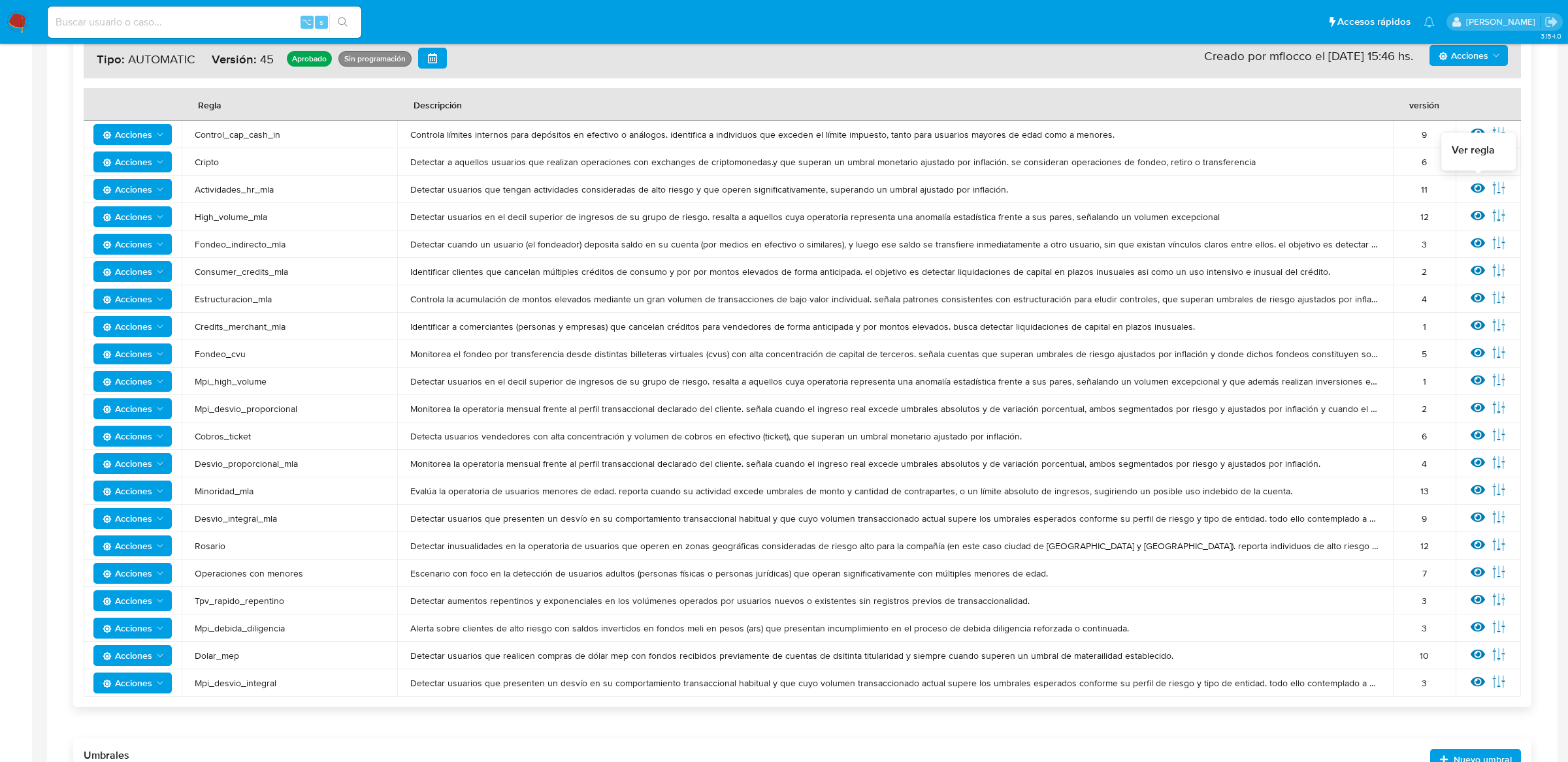
click at [1477, 188] on icon at bounding box center [1477, 188] width 14 height 10
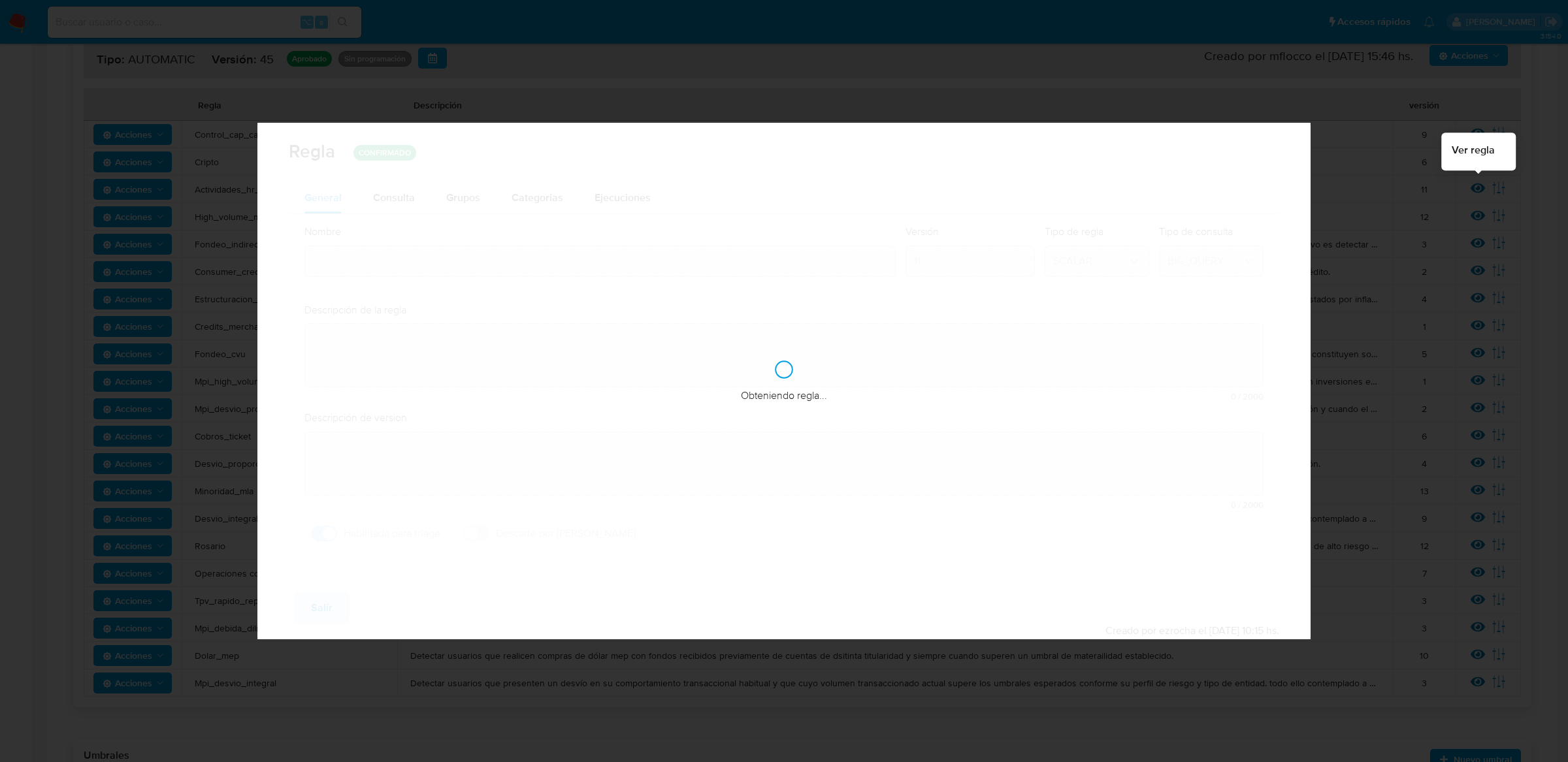
type input "Actividades_hr_mla"
type textarea "Detectar usuarios que tengan actividades consideradas de alto riesgo y que oper…"
type textarea "Puesta en produccion"
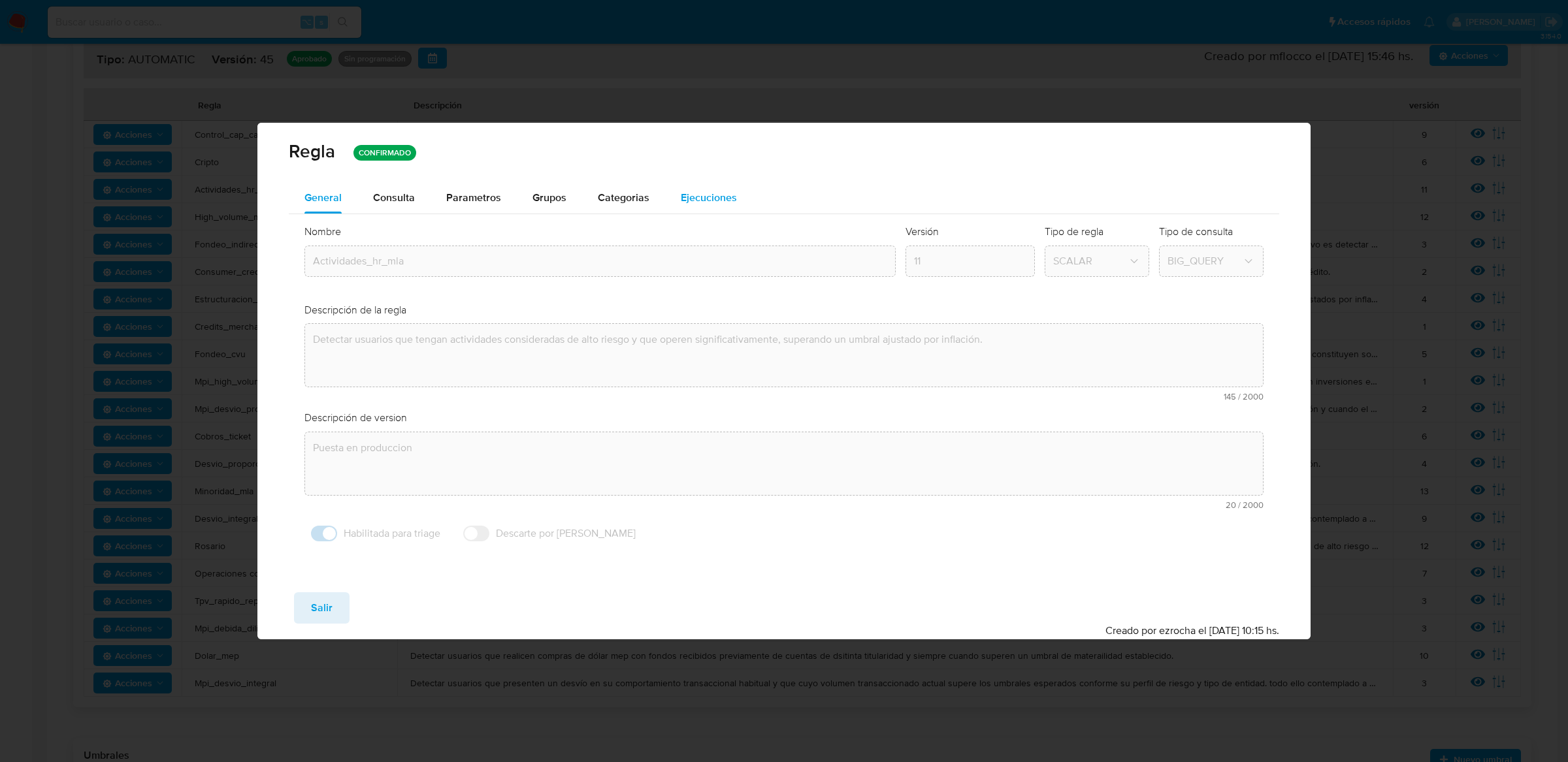
click at [741, 205] on button "Ejecuciones" at bounding box center [708, 198] width 87 height 31
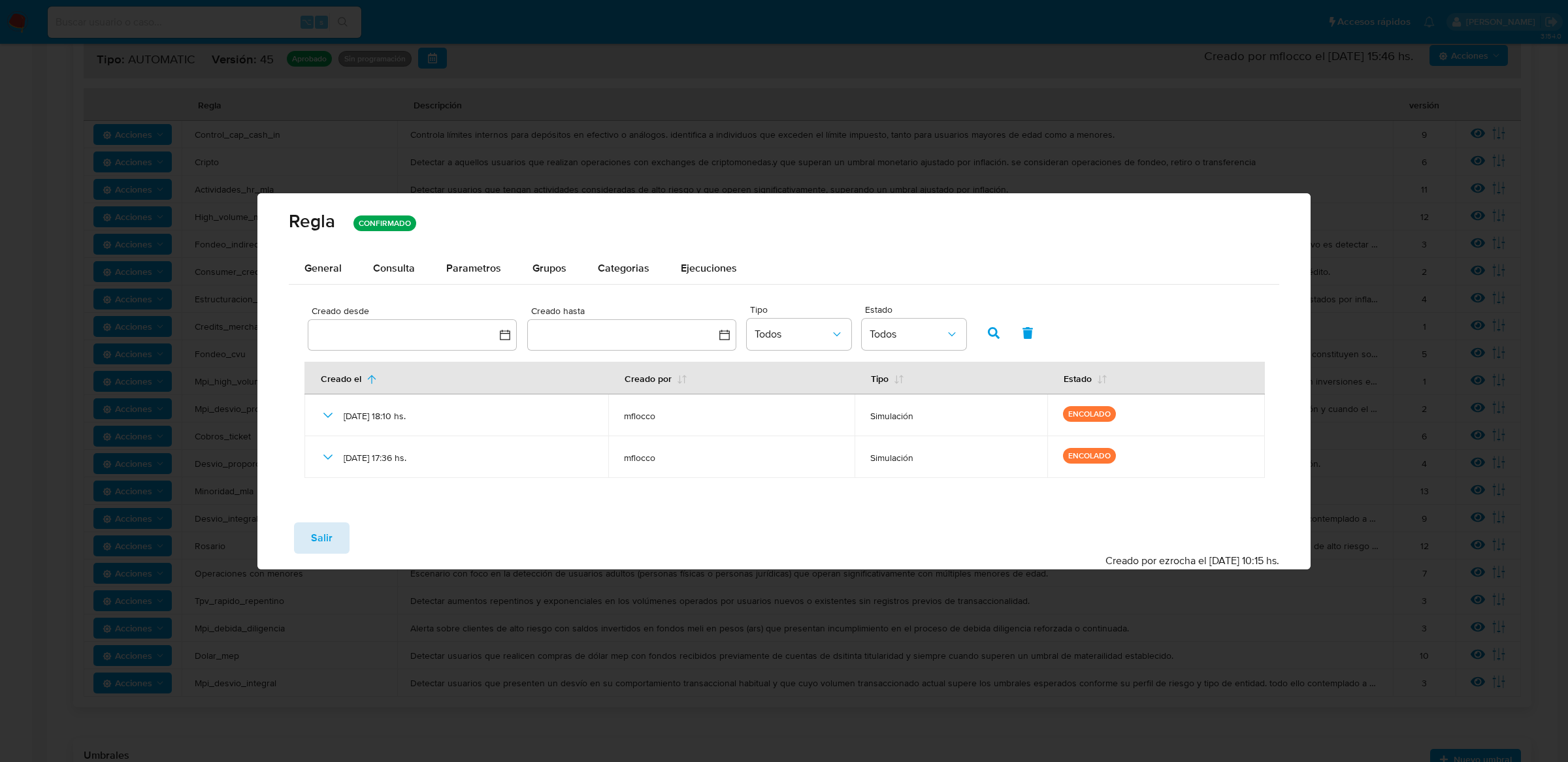
click at [335, 526] on button "Salir" at bounding box center [321, 538] width 55 height 31
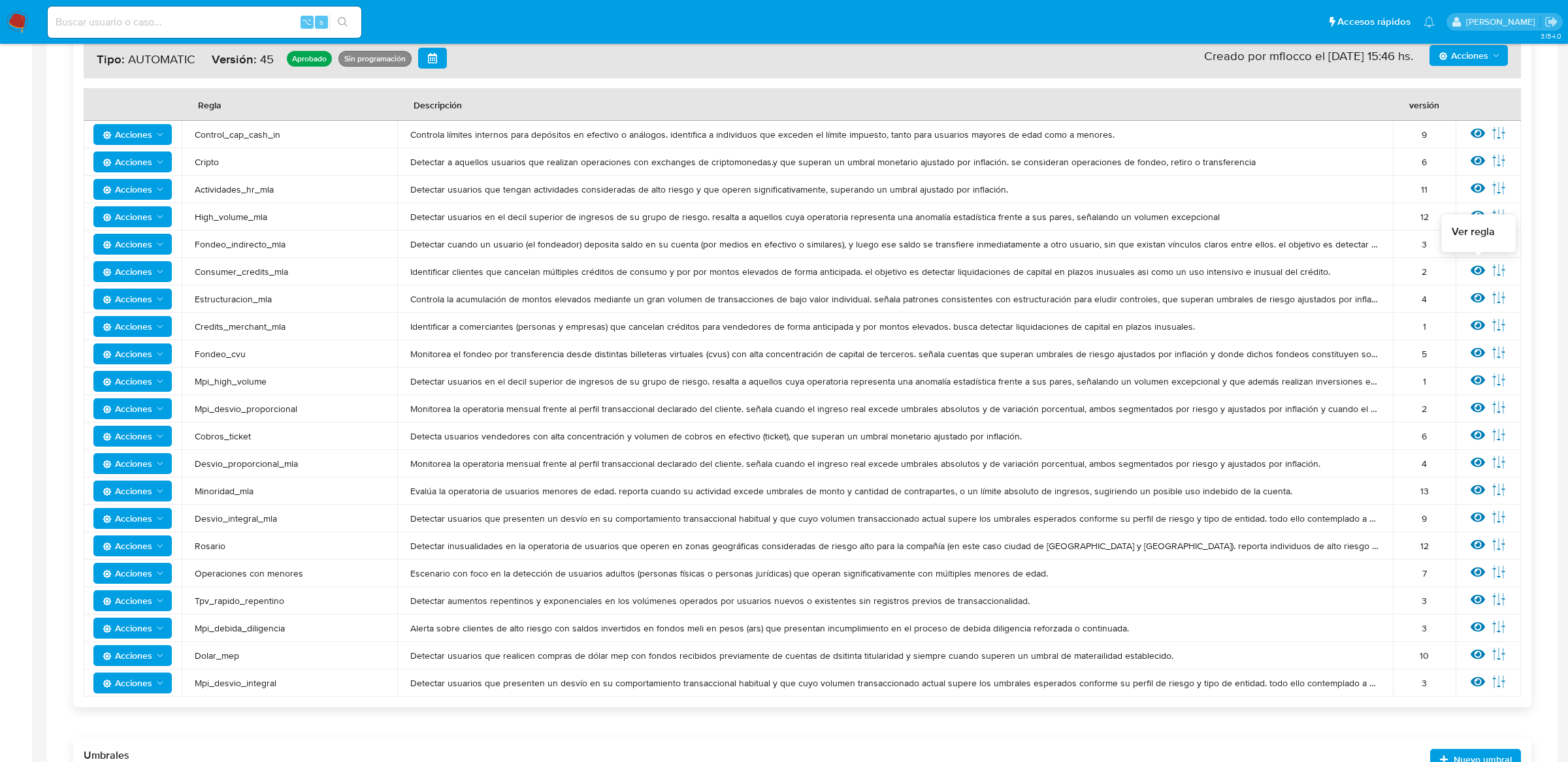
click at [1473, 273] on icon at bounding box center [1477, 270] width 14 height 14
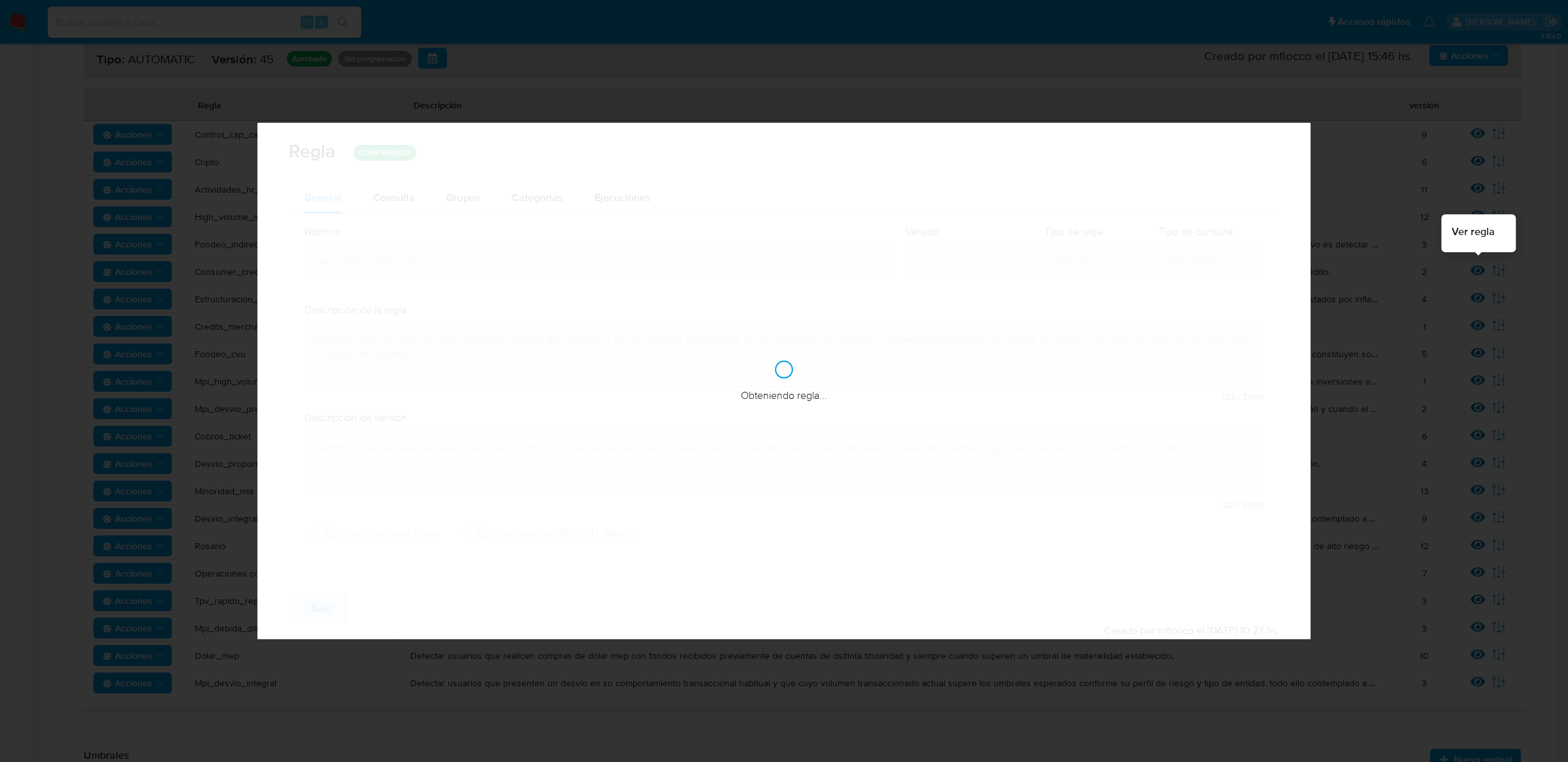
checkbox input "false"
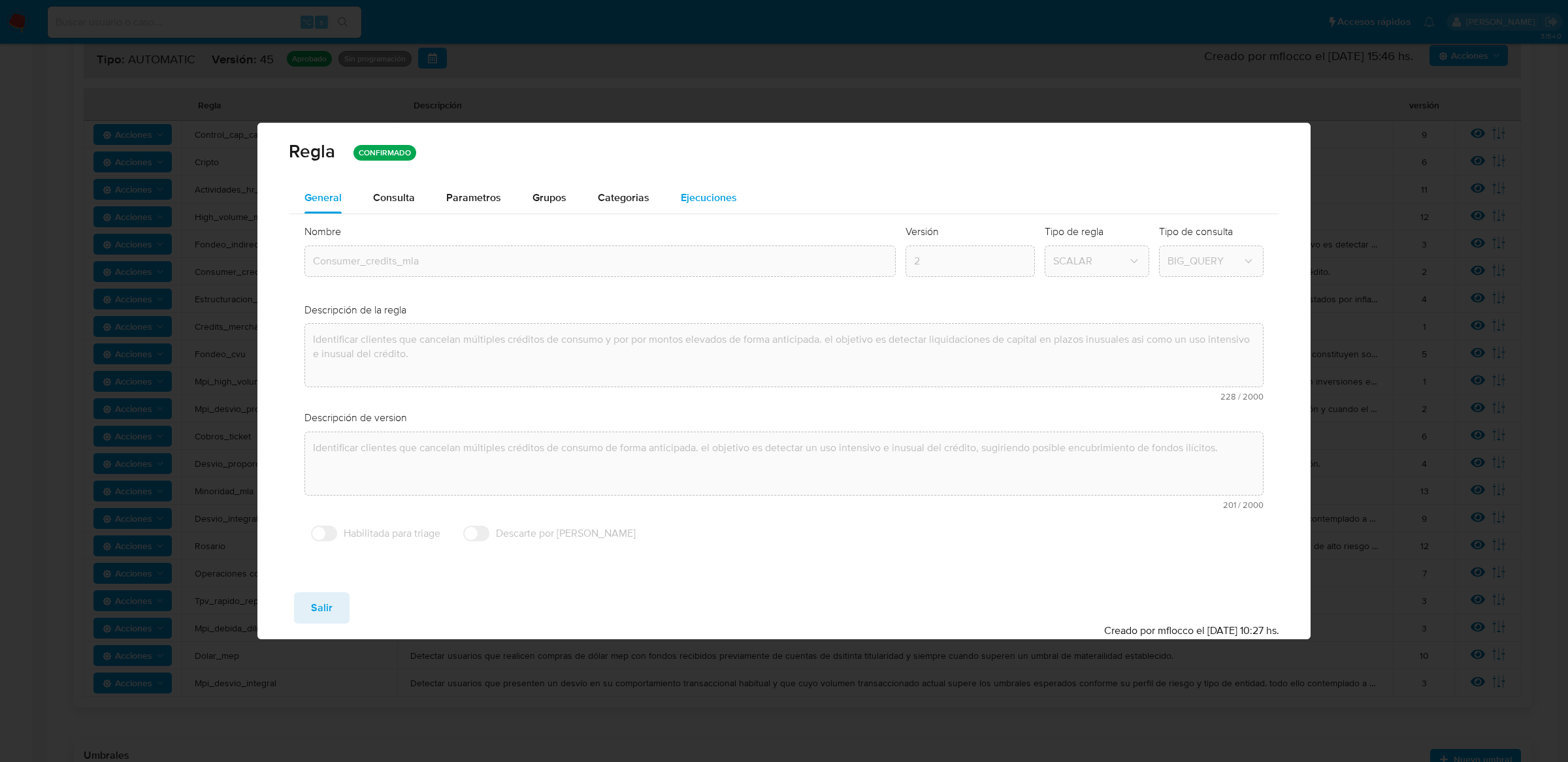
click at [704, 212] on div "Ejecuciones" at bounding box center [709, 198] width 56 height 31
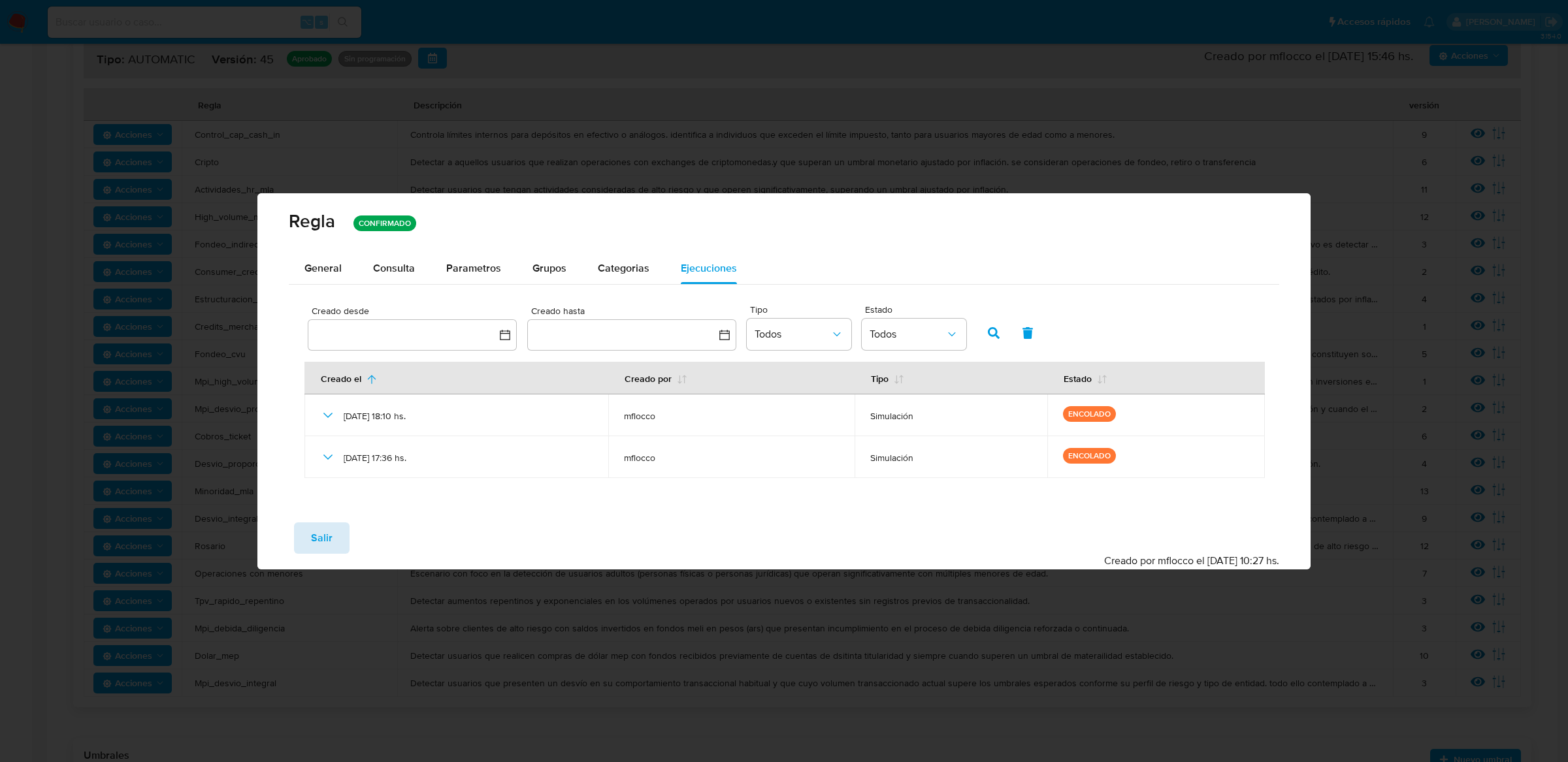
click at [318, 532] on span "Salir" at bounding box center [321, 538] width 21 height 29
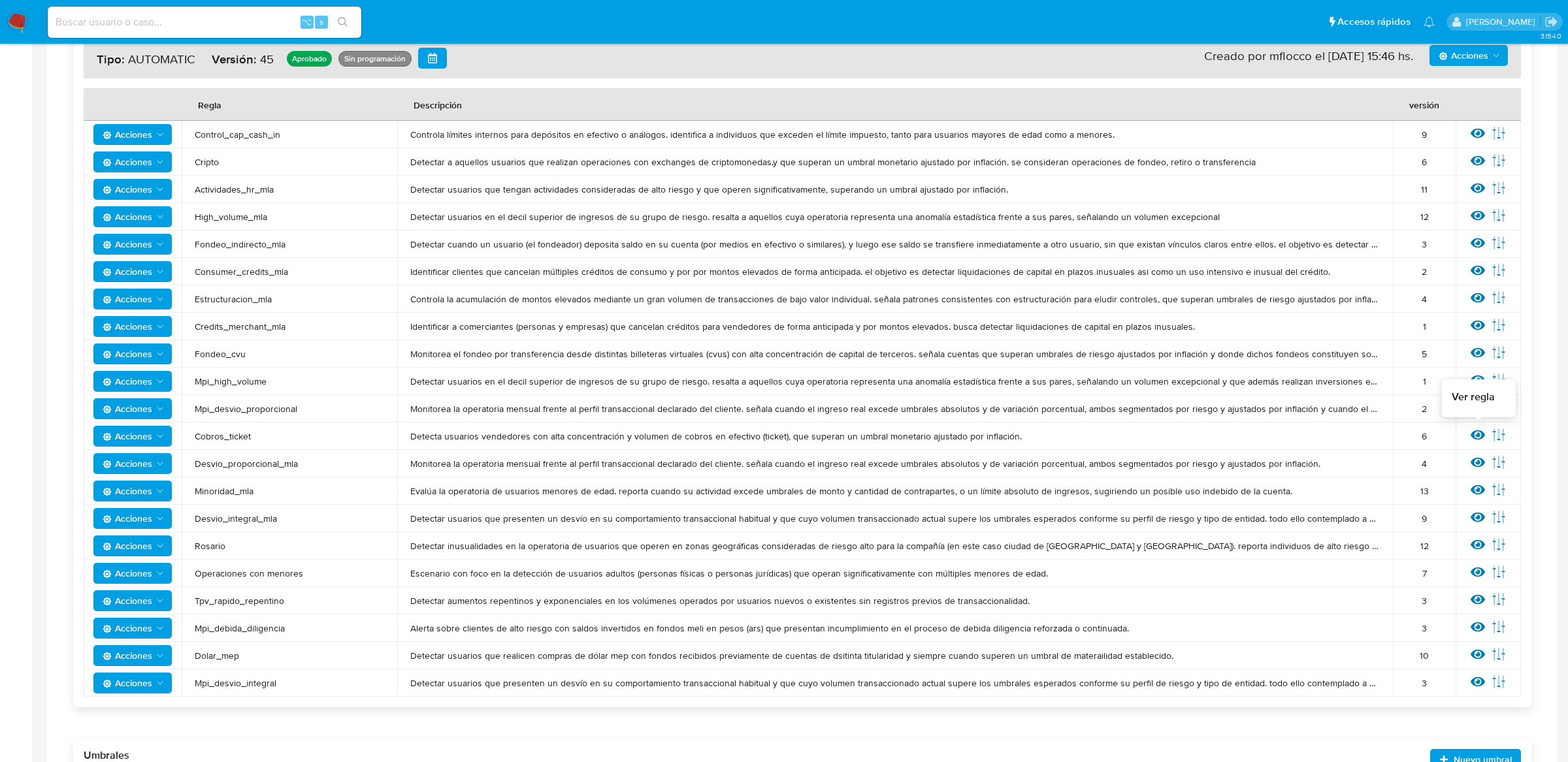
click at [1481, 432] on icon at bounding box center [1477, 435] width 14 height 10
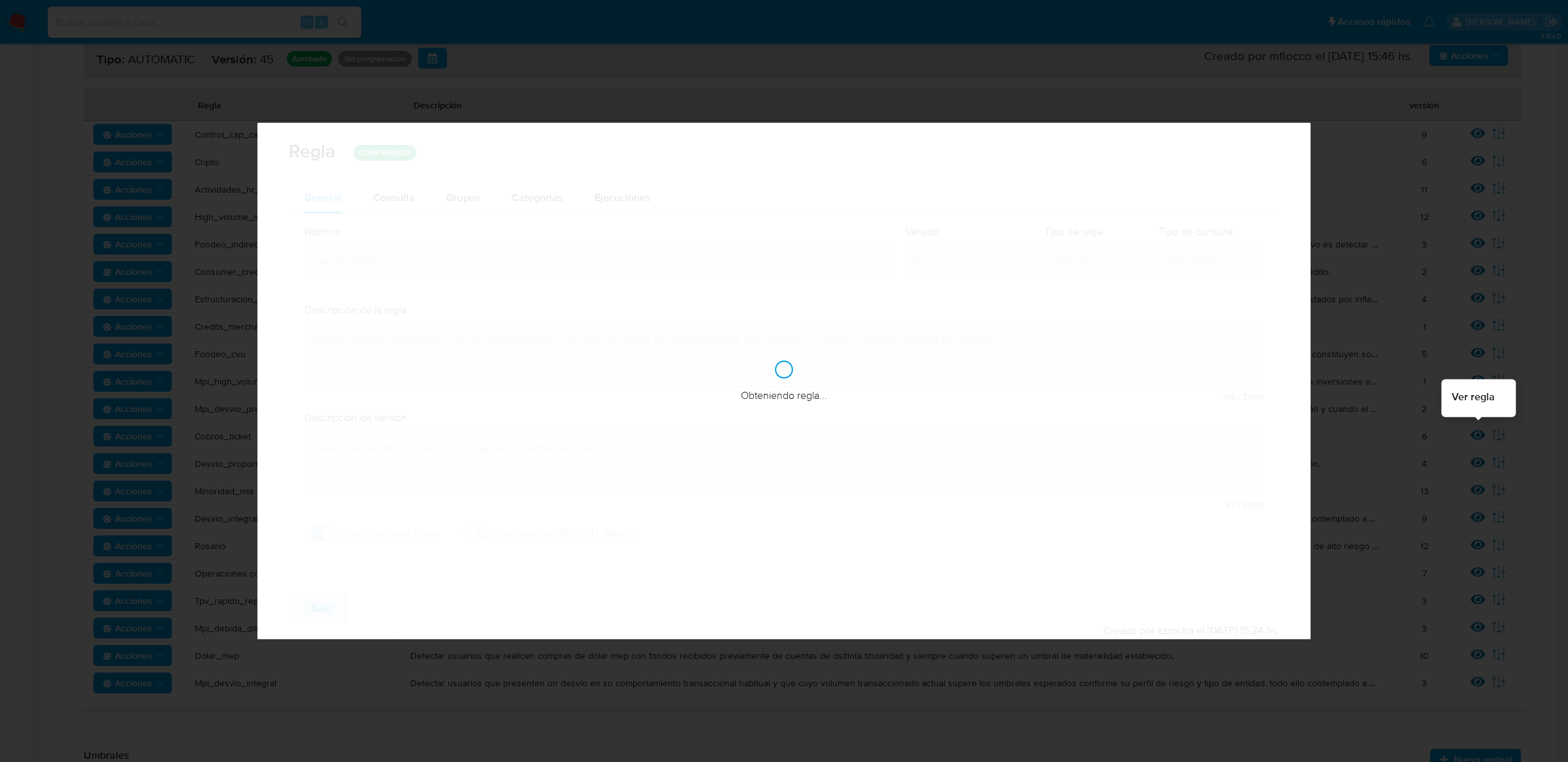
checkbox input "true"
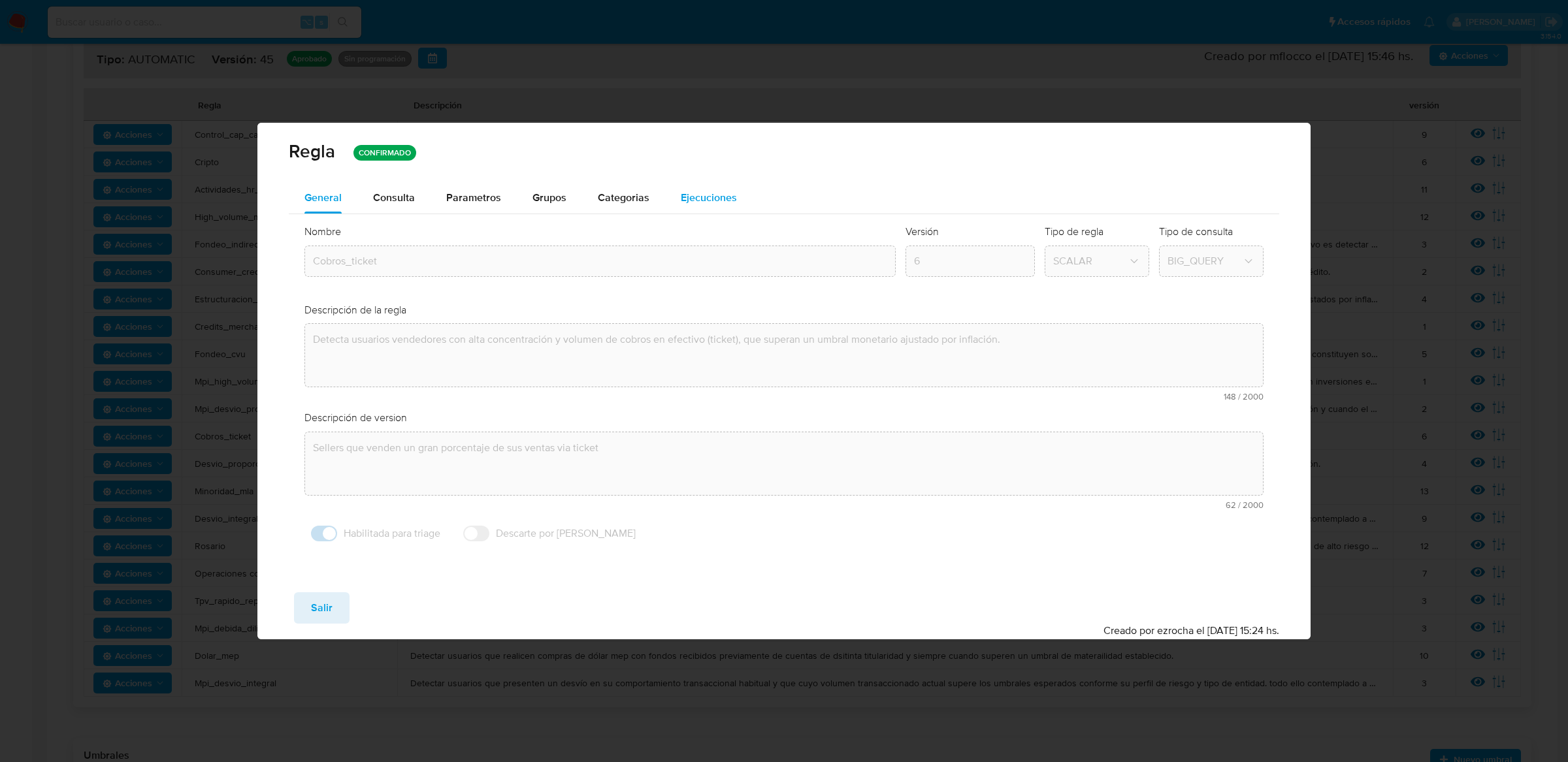
click at [694, 208] on div "Ejecuciones" at bounding box center [709, 198] width 56 height 31
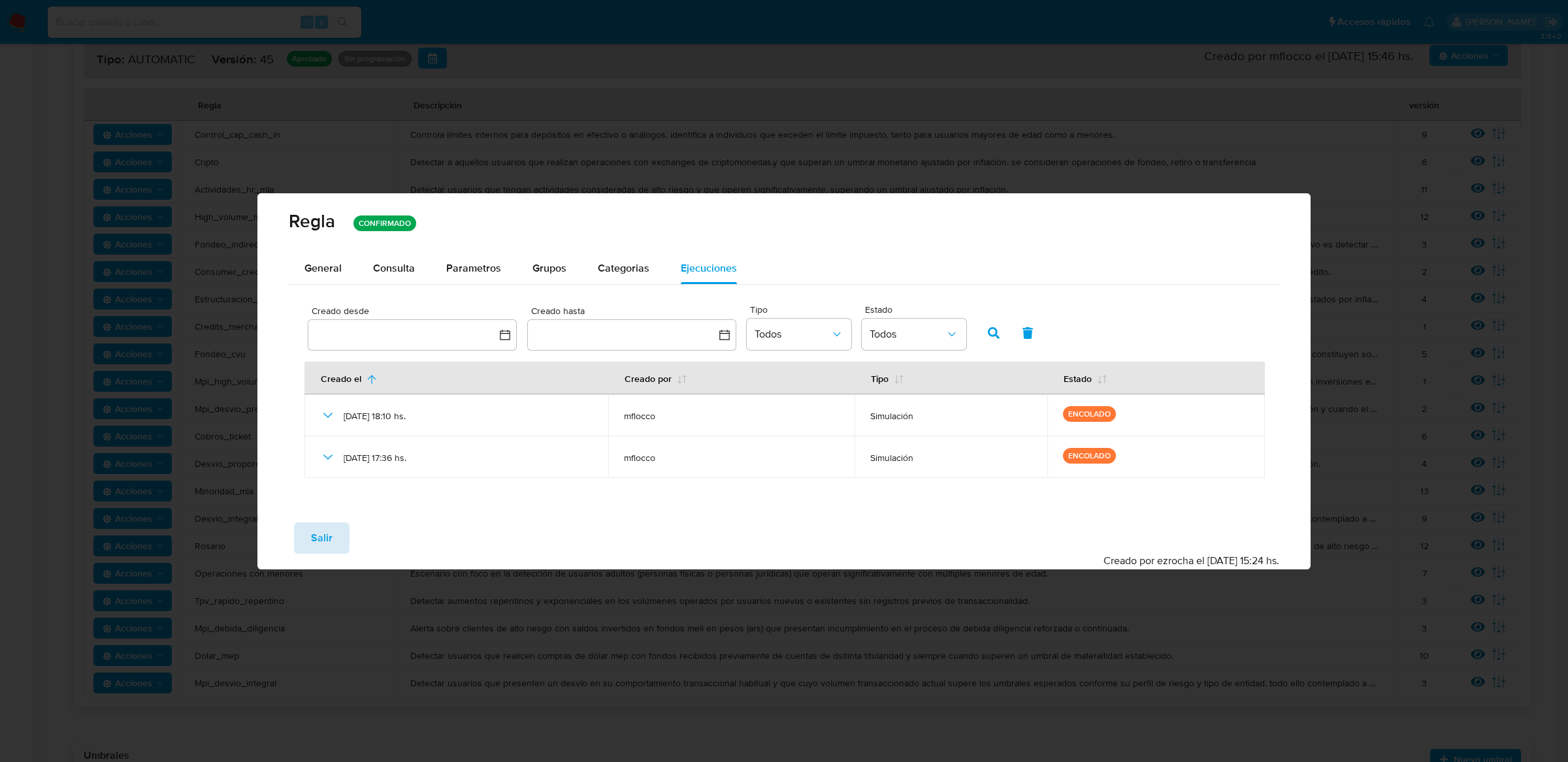
click at [324, 526] on span "Salir" at bounding box center [321, 538] width 21 height 29
